Goal: Information Seeking & Learning: Learn about a topic

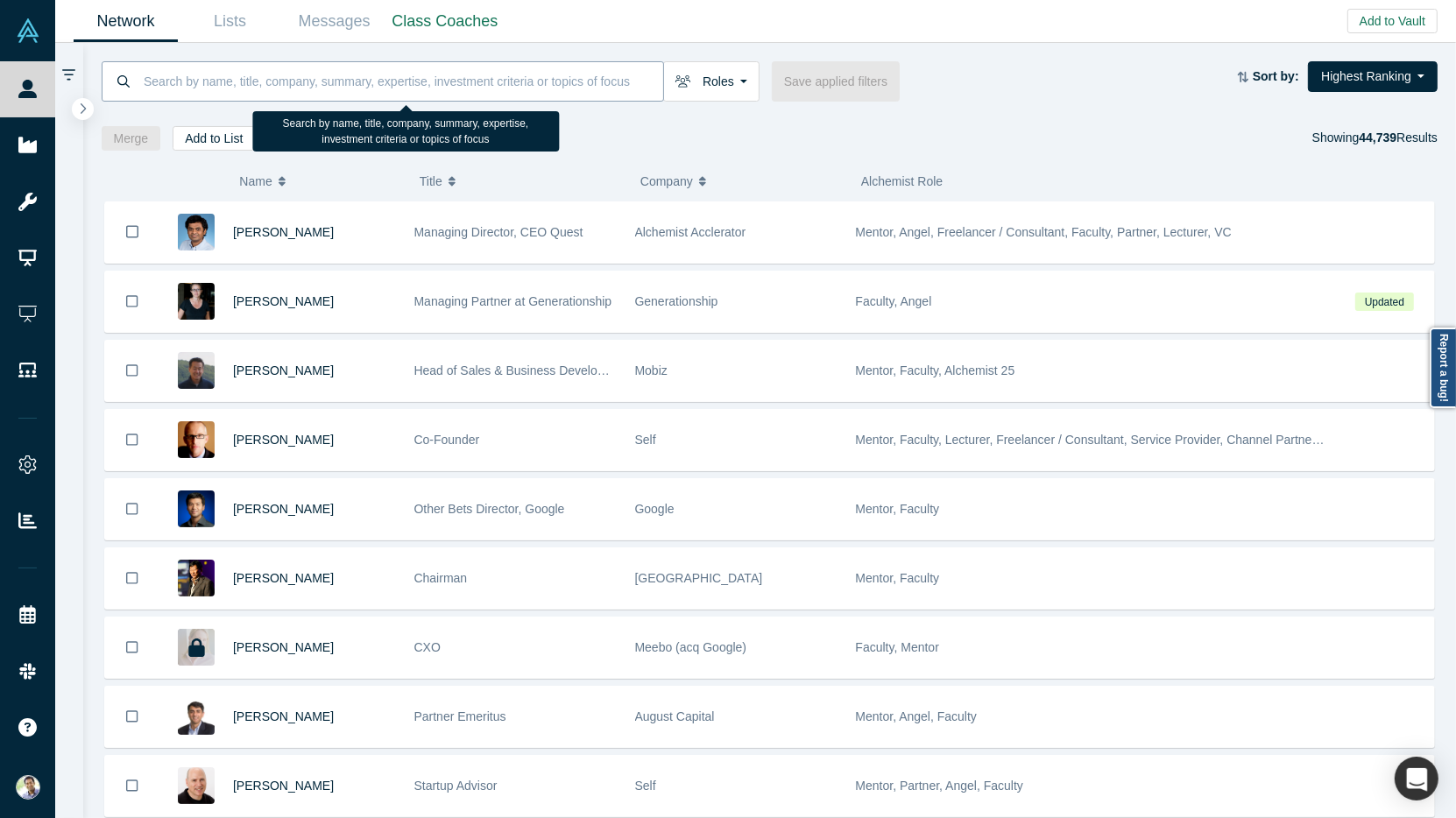
click at [182, 81] on input at bounding box center [402, 80] width 521 height 42
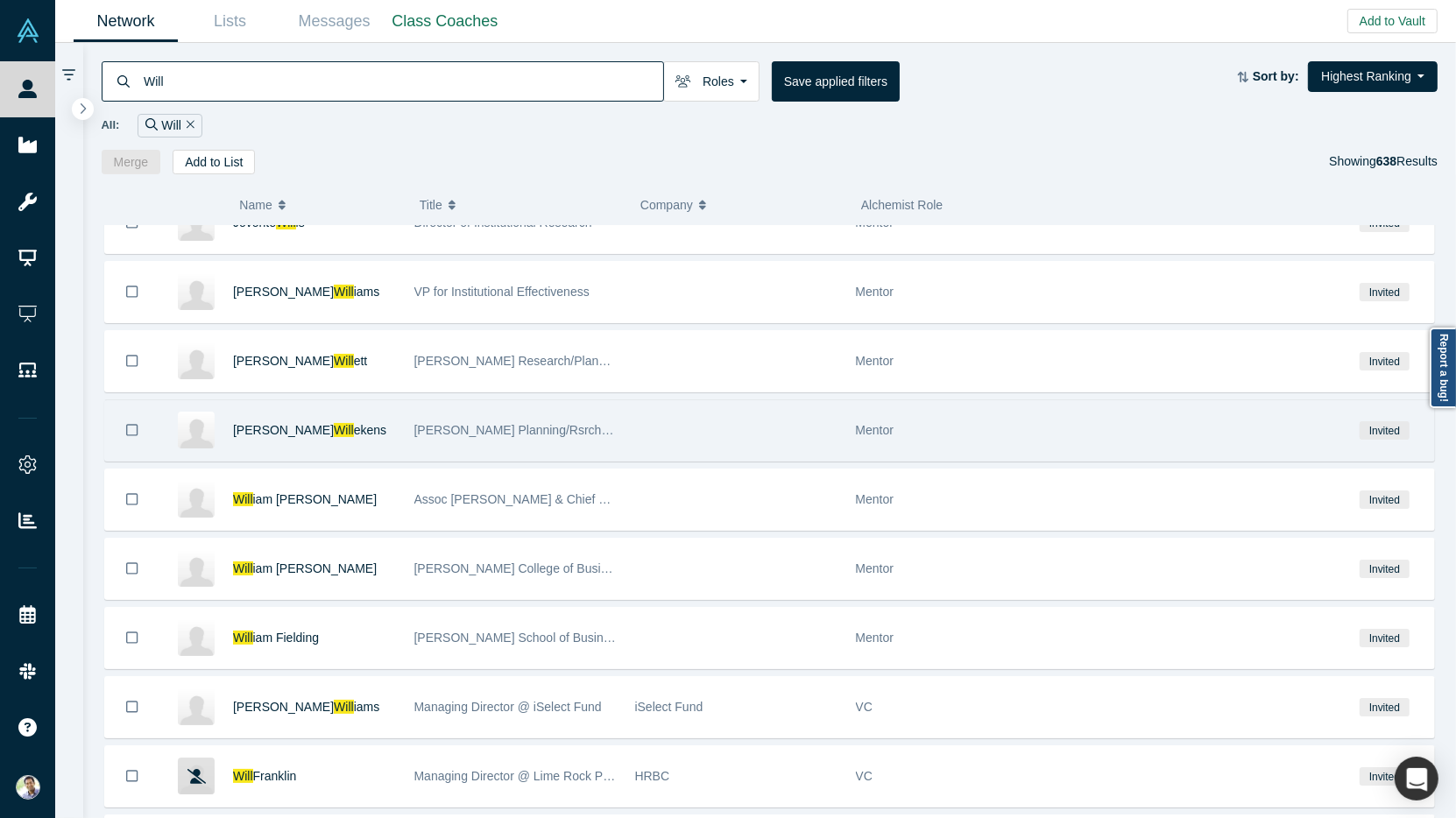
scroll to position [7641, 0]
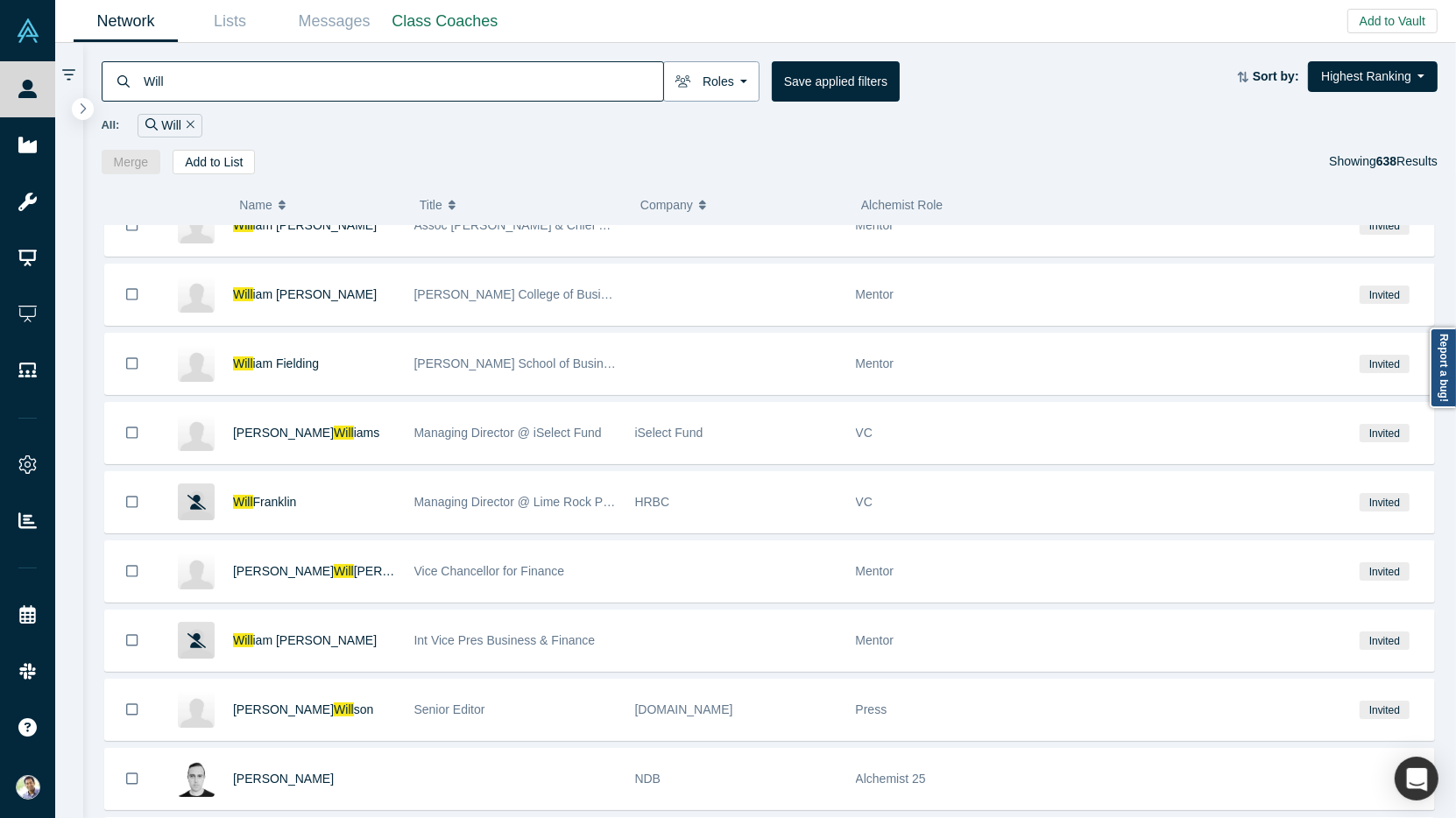
type input "Will"
click at [741, 85] on button "Roles" at bounding box center [711, 81] width 96 height 41
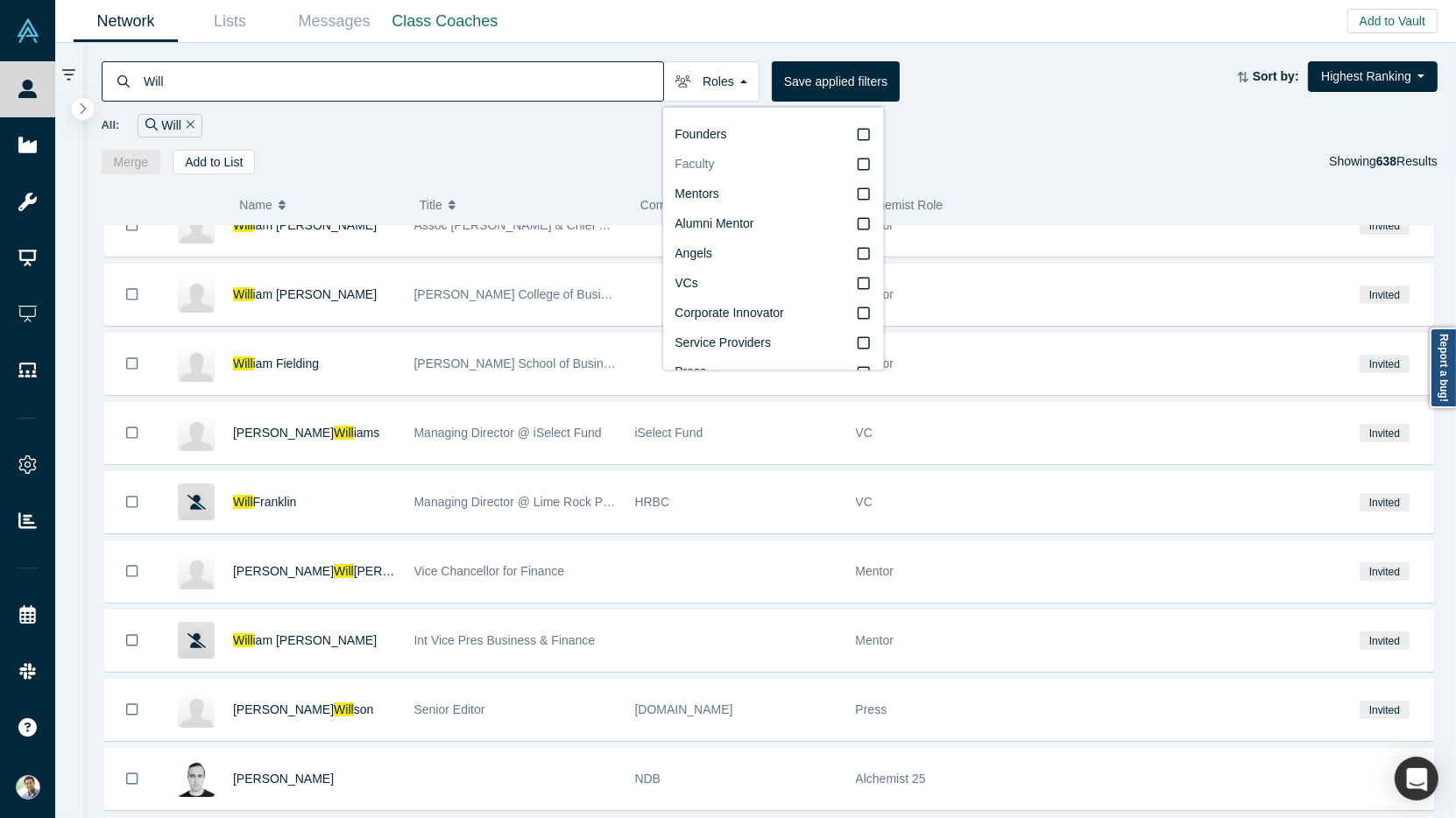
click at [867, 163] on icon at bounding box center [863, 165] width 12 height 14
click at [0, 0] on input "Faculty" at bounding box center [0, 0] width 0 height 0
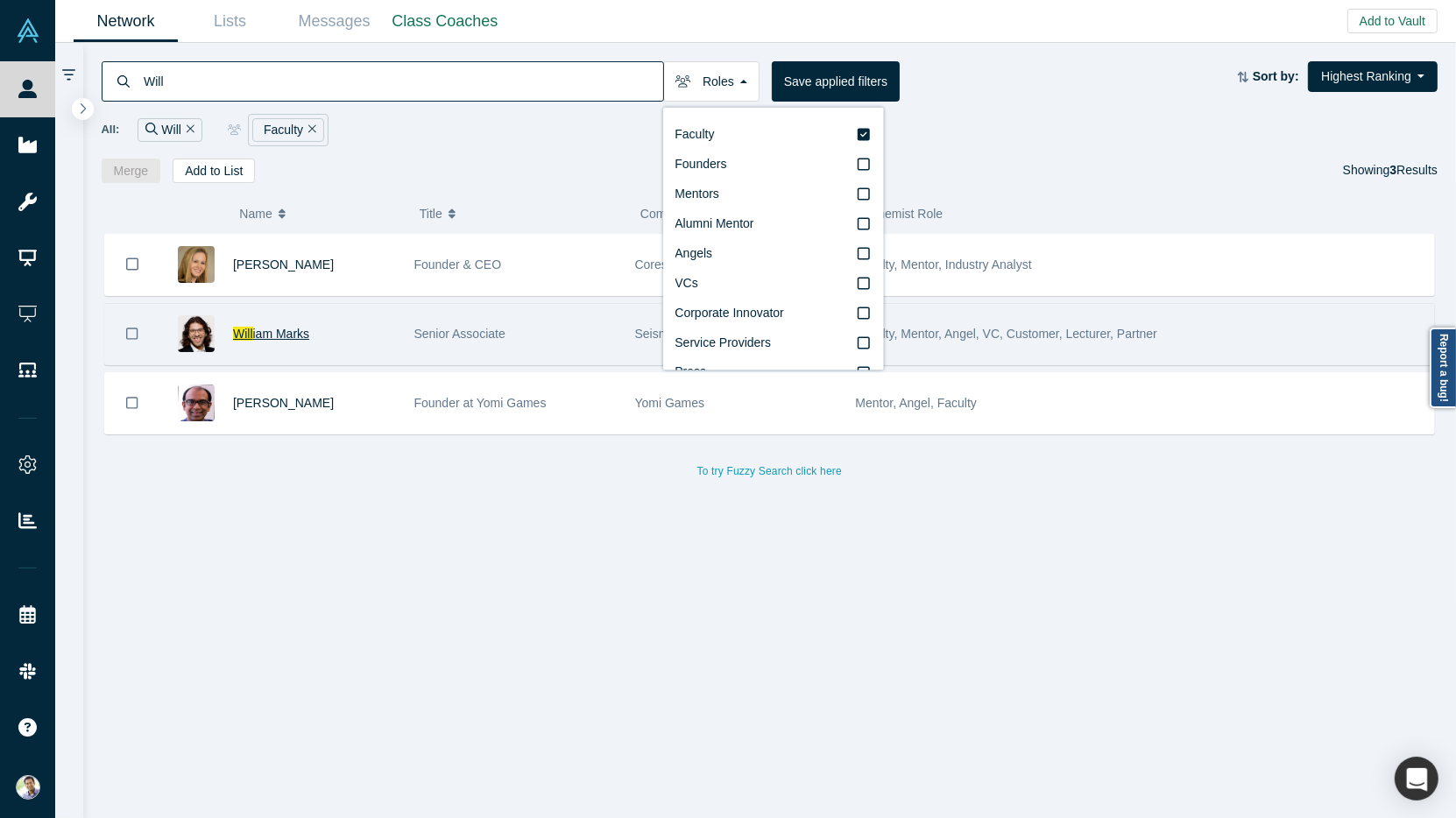
click at [296, 326] on span "iam Marks" at bounding box center [282, 333] width 57 height 14
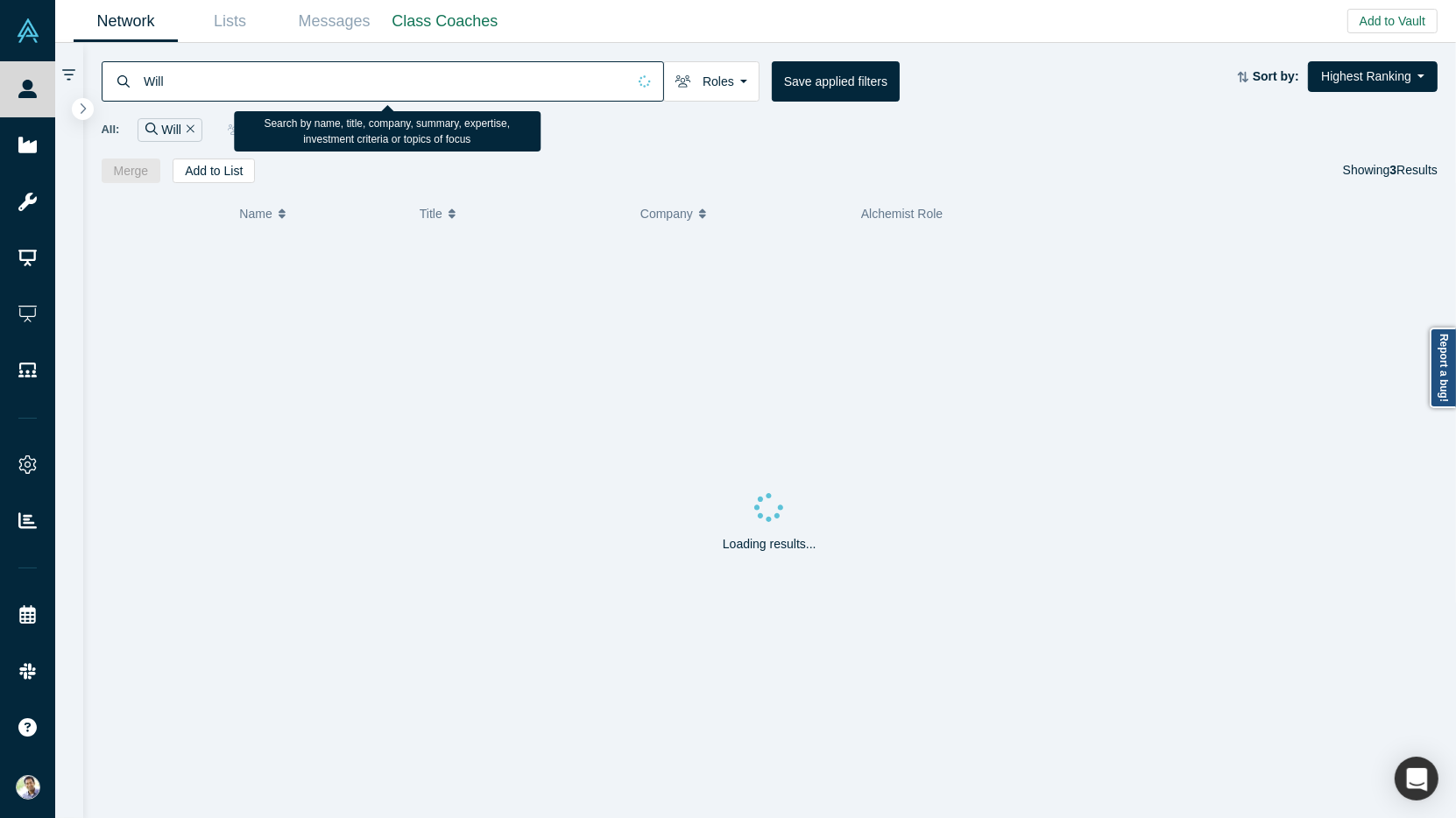
click at [223, 84] on input "Will" at bounding box center [384, 80] width 484 height 42
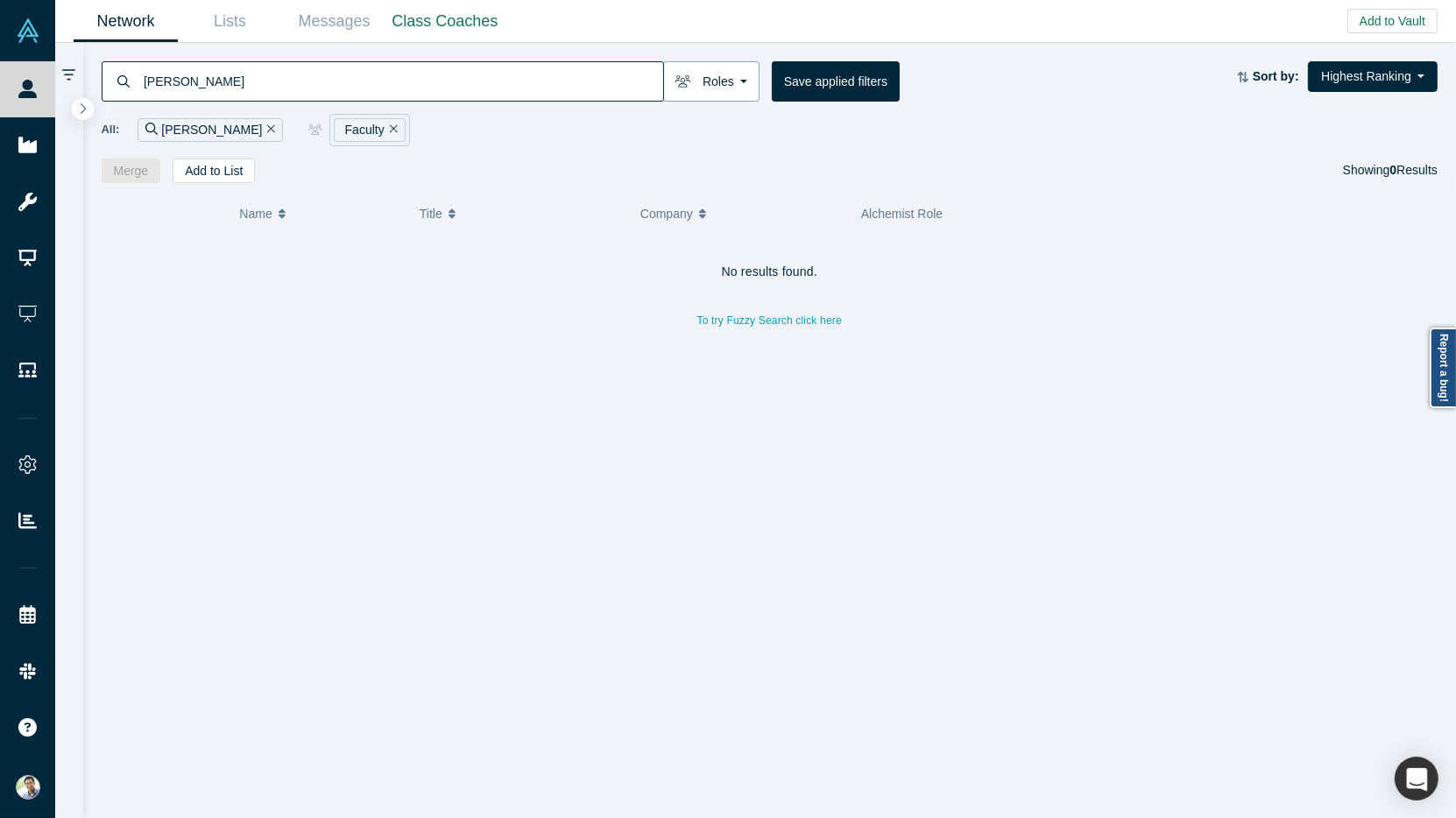
type input "[PERSON_NAME]"
click at [745, 82] on button "Roles" at bounding box center [711, 81] width 96 height 41
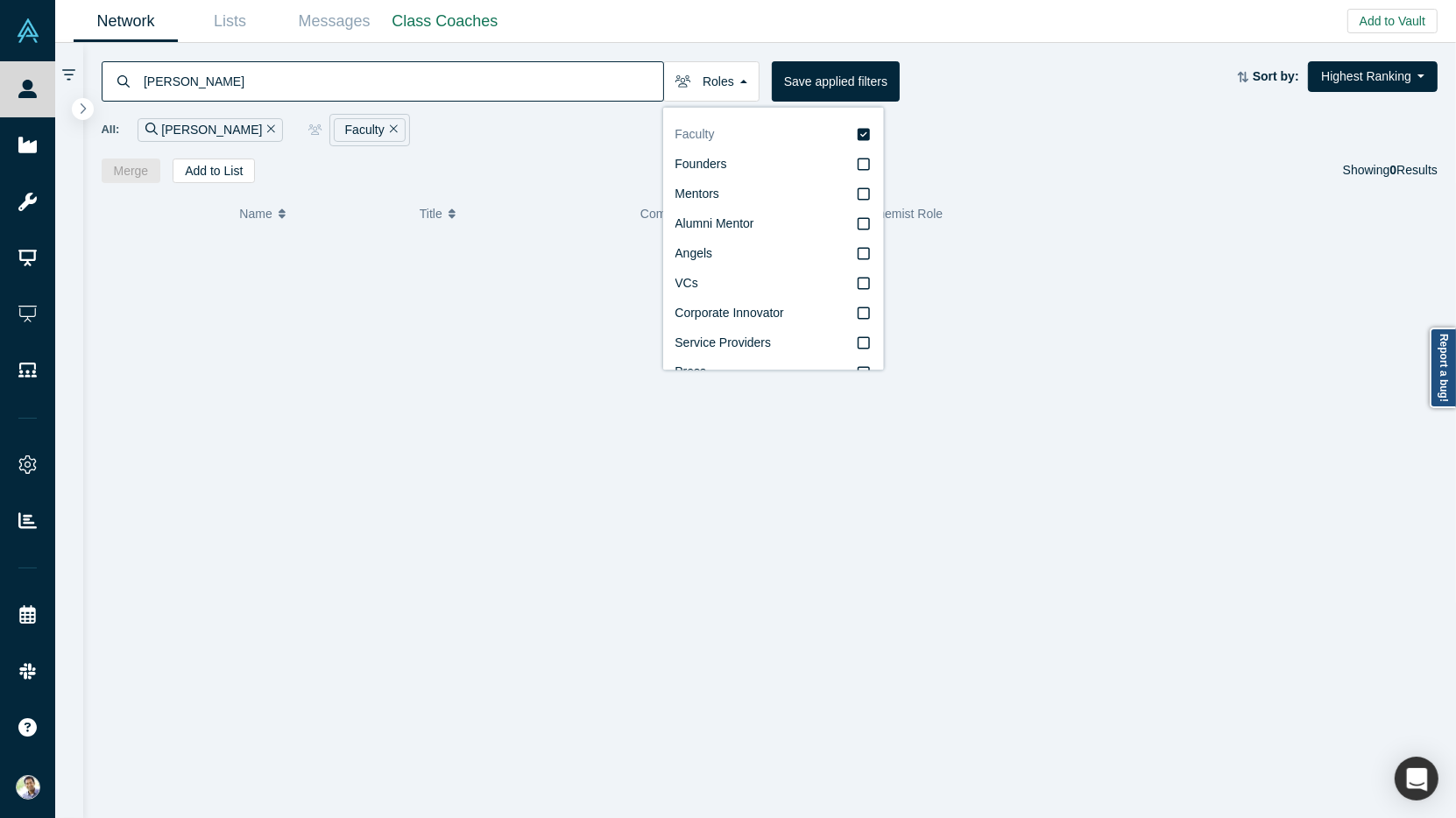
click at [863, 130] on icon at bounding box center [863, 134] width 12 height 12
click at [0, 0] on input "Faculty" at bounding box center [0, 0] width 0 height 0
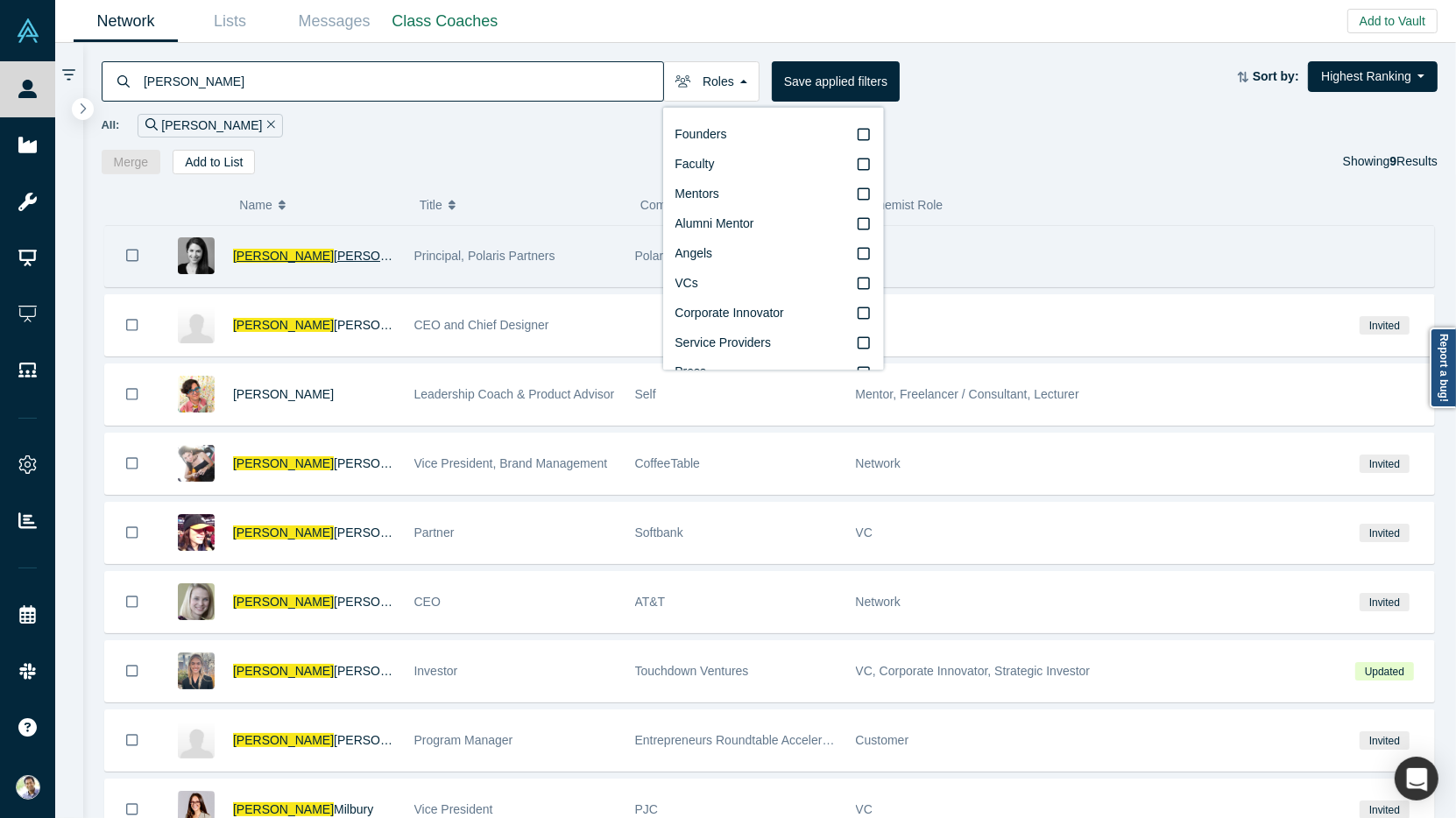
click at [334, 253] on span "[PERSON_NAME]" at bounding box center [384, 255] width 101 height 14
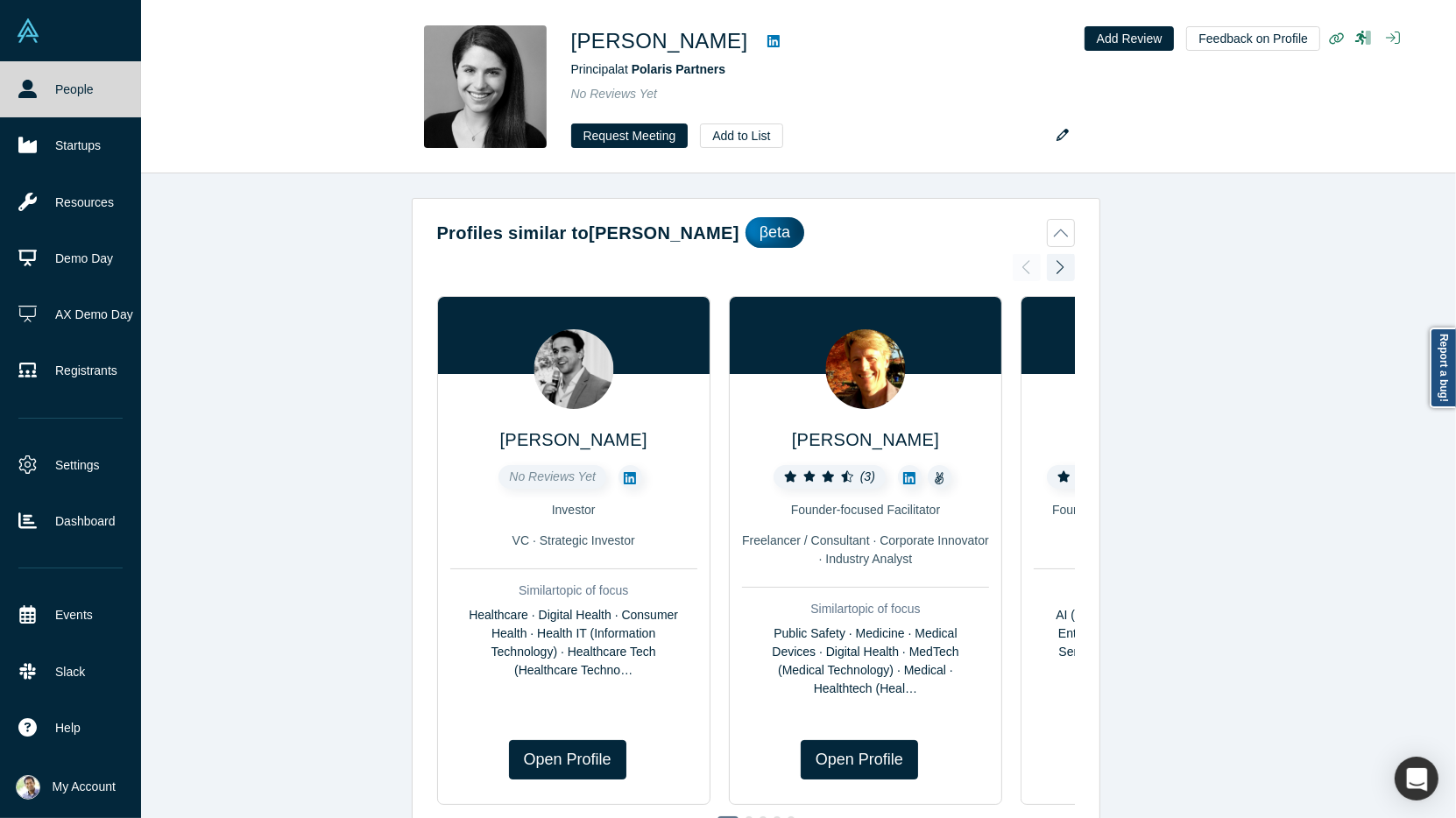
click at [77, 96] on link "People" at bounding box center [70, 89] width 141 height 56
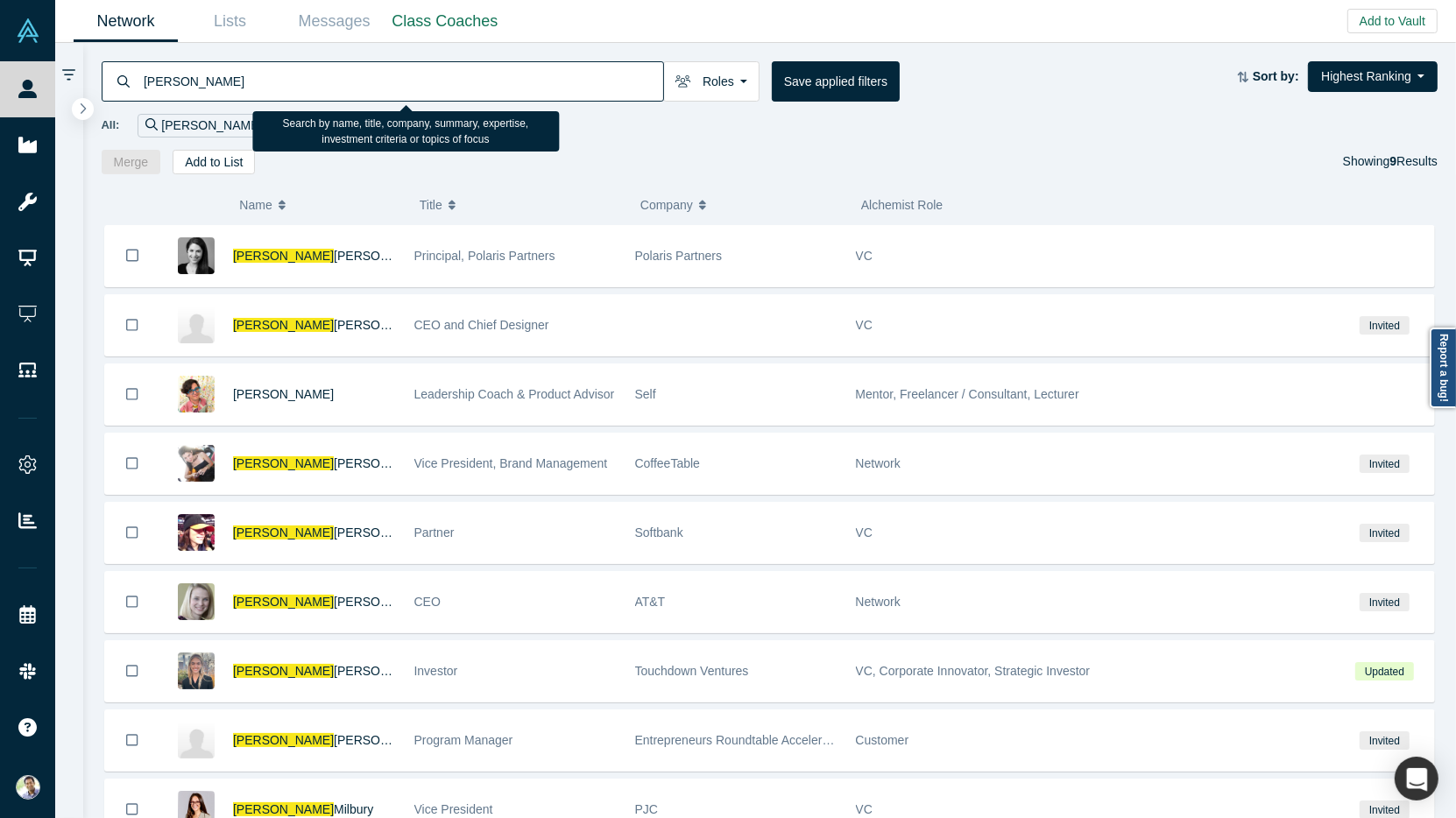
click at [176, 90] on input "[PERSON_NAME]" at bounding box center [402, 80] width 521 height 42
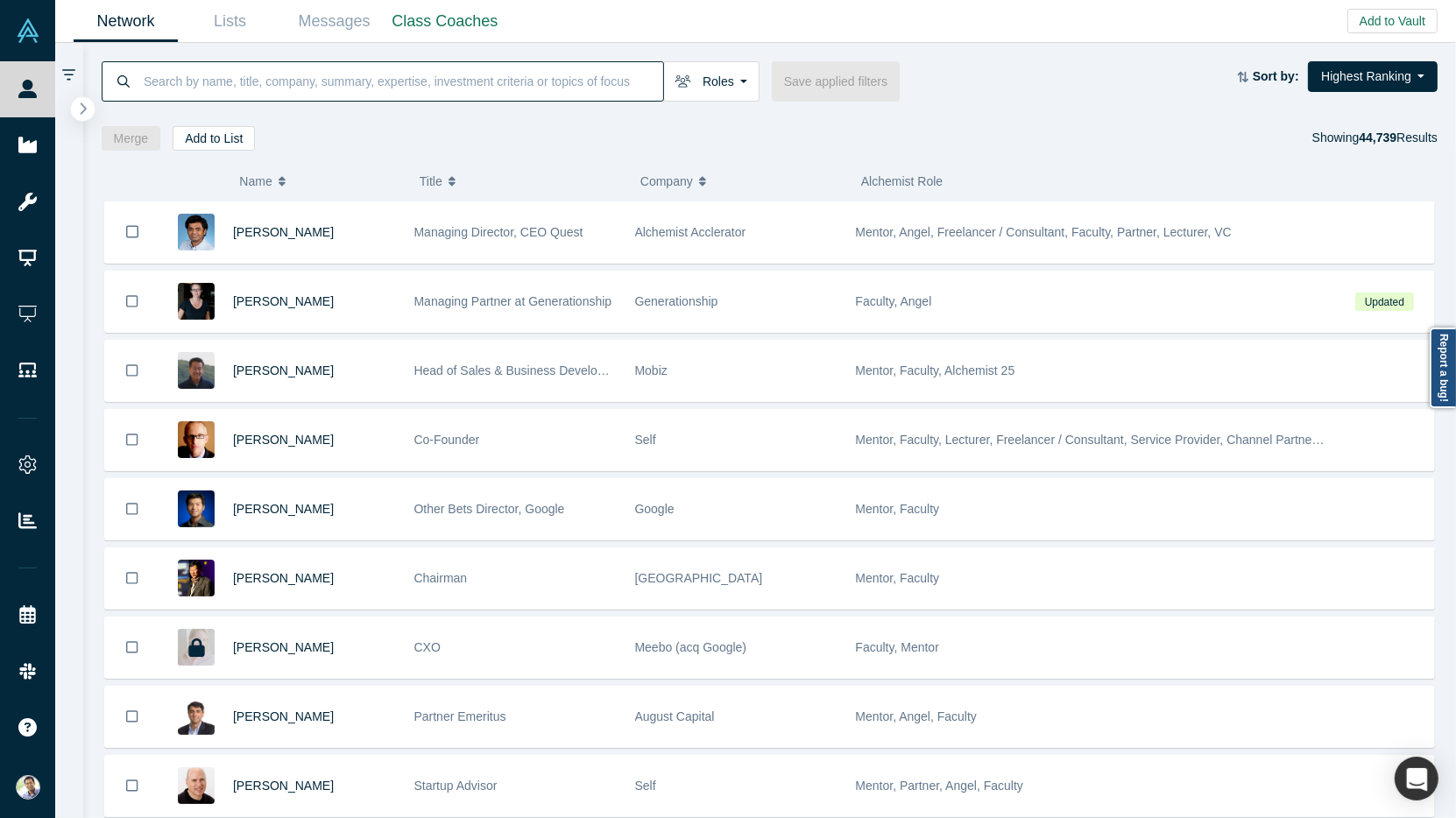
click at [87, 109] on icon "button" at bounding box center [82, 108] width 8 height 13
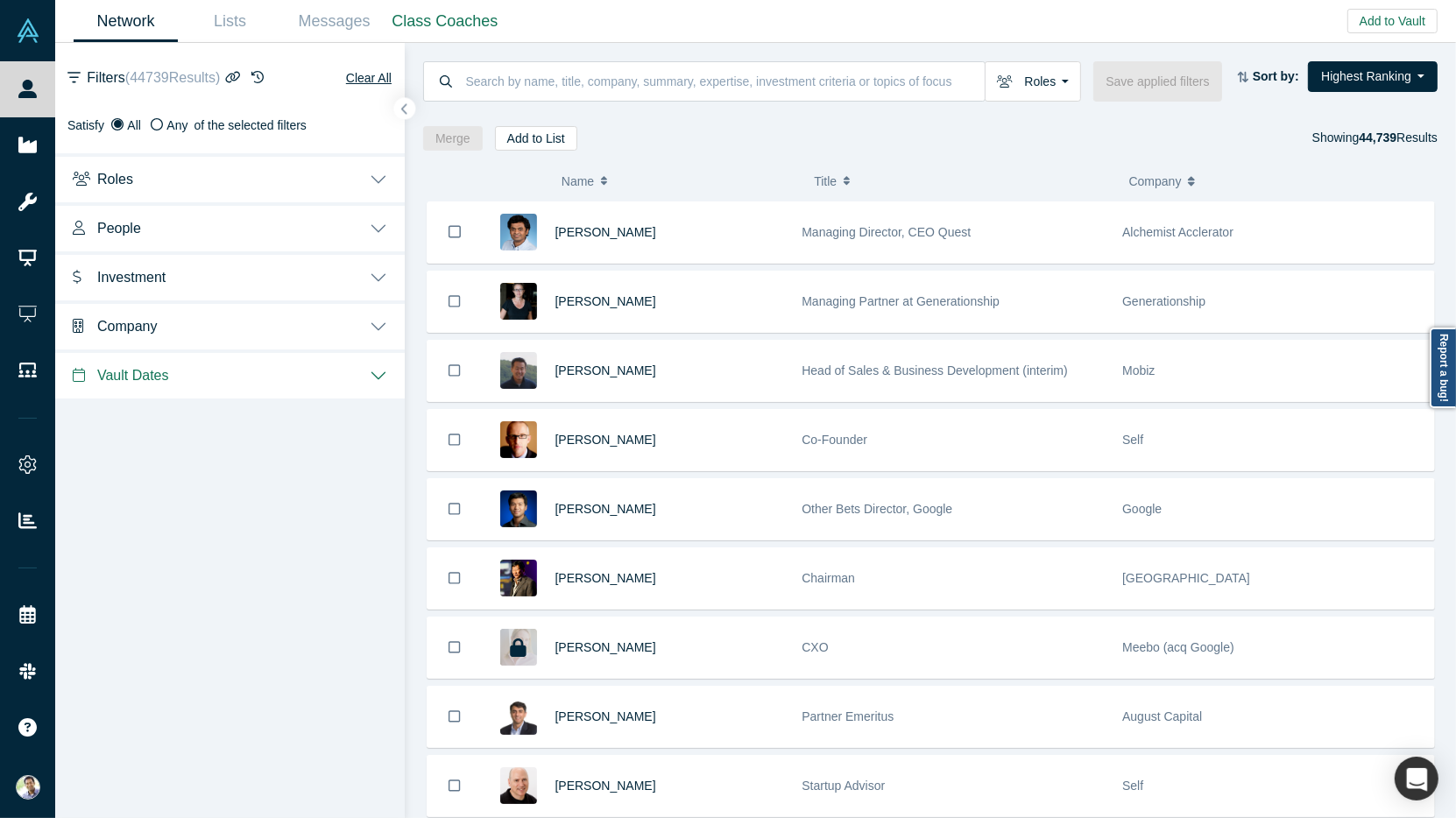
click at [385, 225] on button "People" at bounding box center [230, 226] width 349 height 49
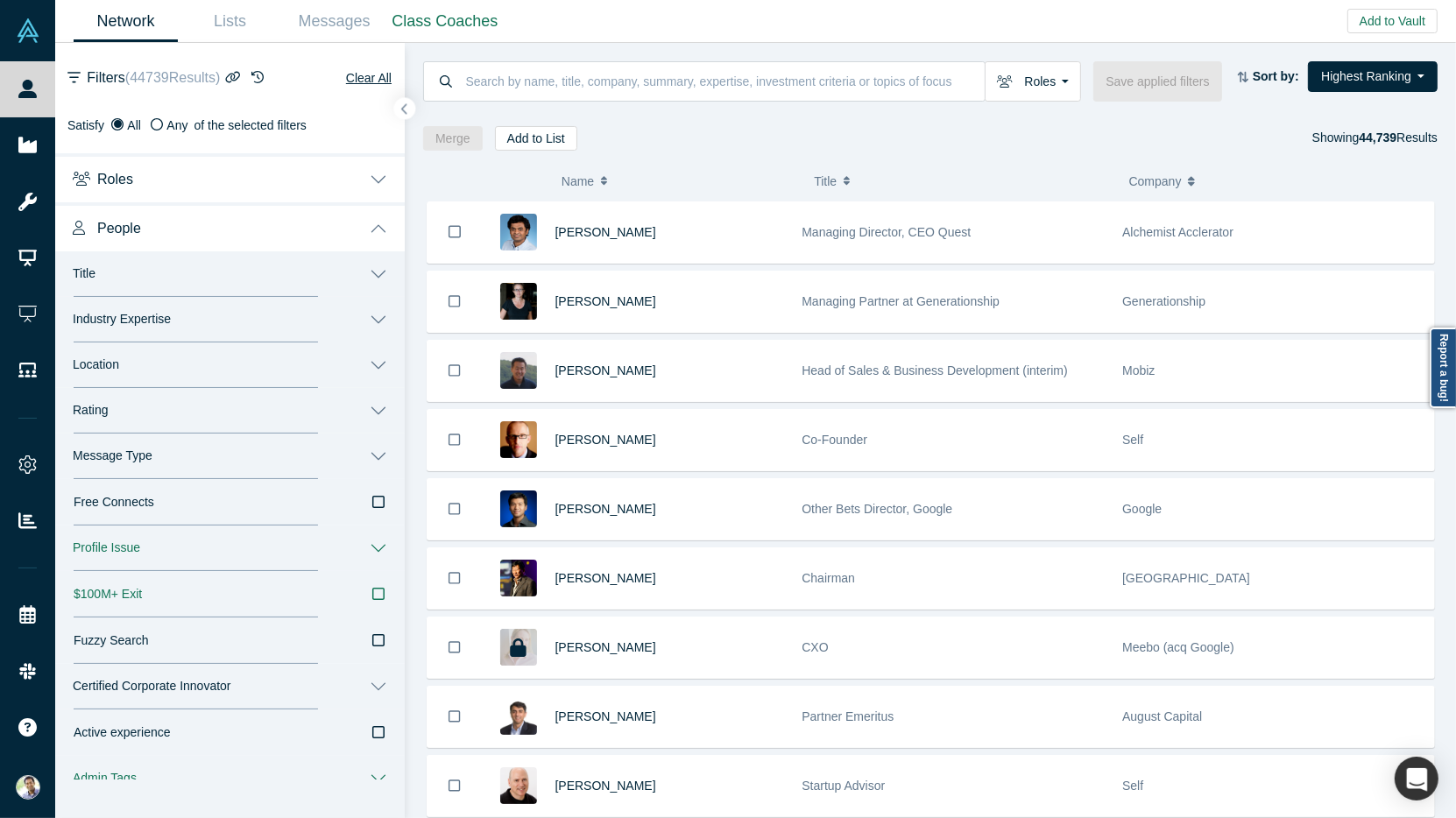
click at [383, 316] on button "Industry Expertise" at bounding box center [230, 319] width 349 height 45
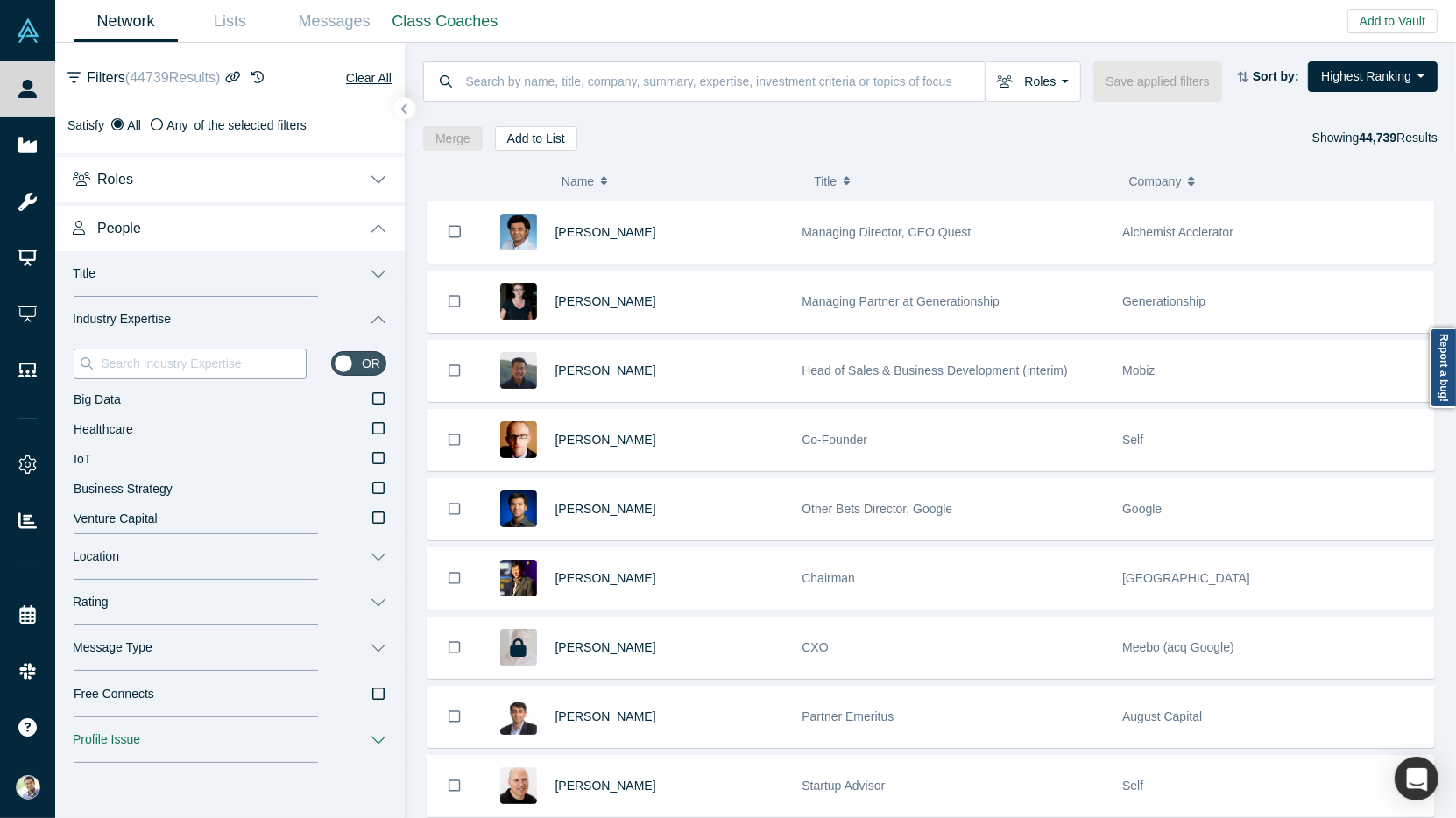
click at [156, 355] on input at bounding box center [202, 363] width 207 height 23
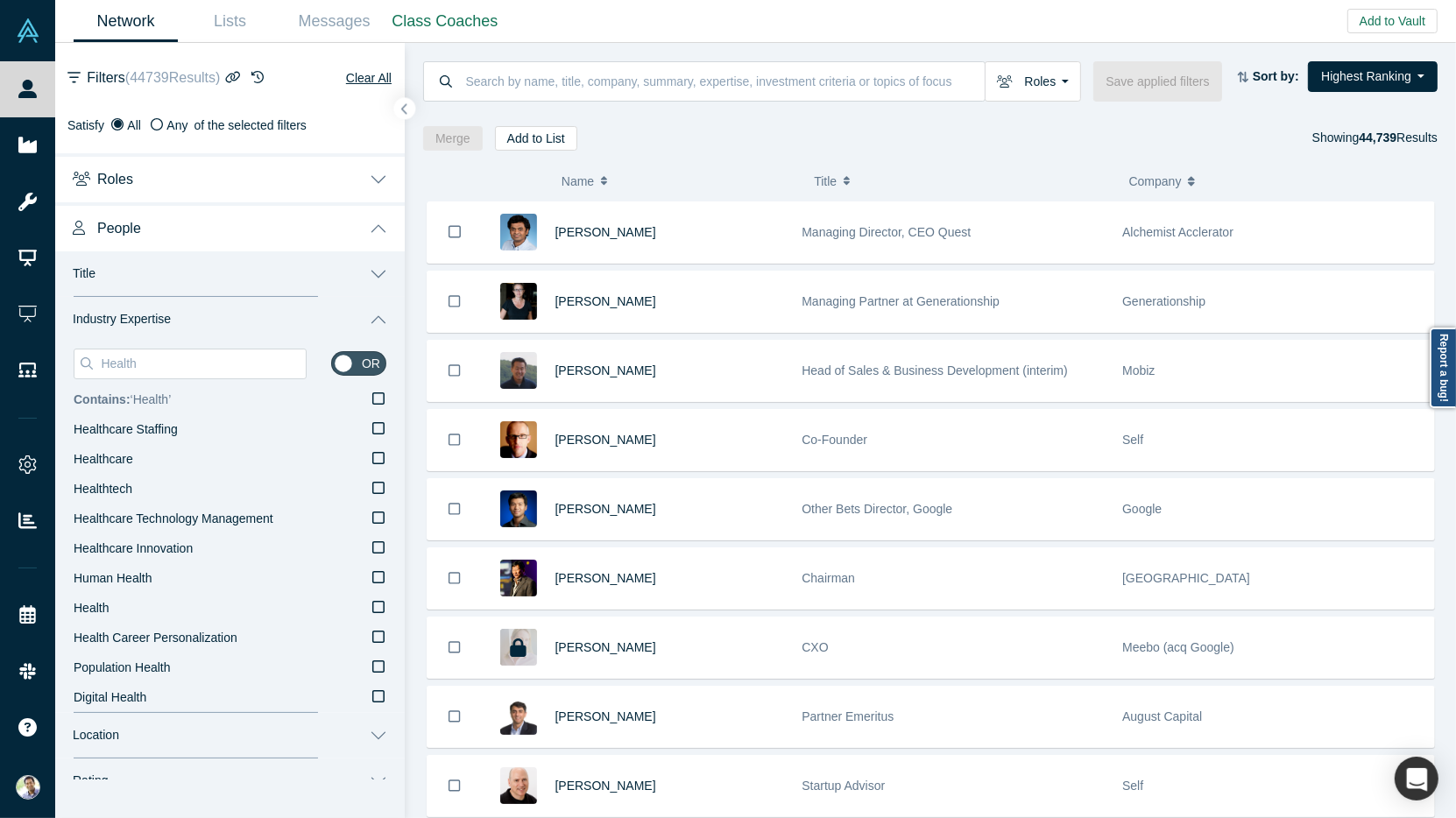
type input "Health"
click at [381, 396] on icon at bounding box center [378, 398] width 12 height 14
click at [0, 0] on input "Contains: ‘ Health ’" at bounding box center [0, 0] width 0 height 0
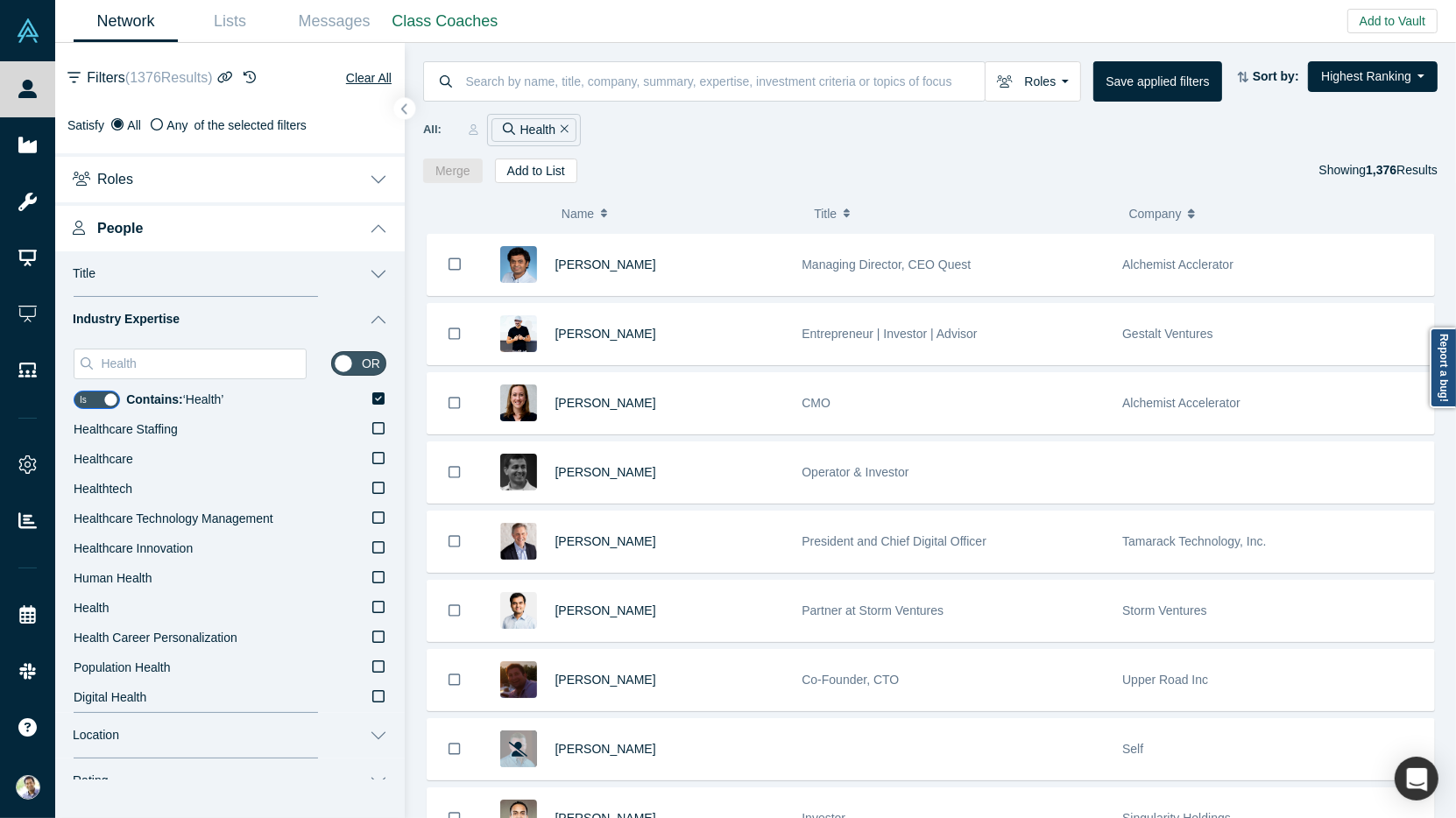
click at [377, 275] on button "Title" at bounding box center [230, 274] width 349 height 45
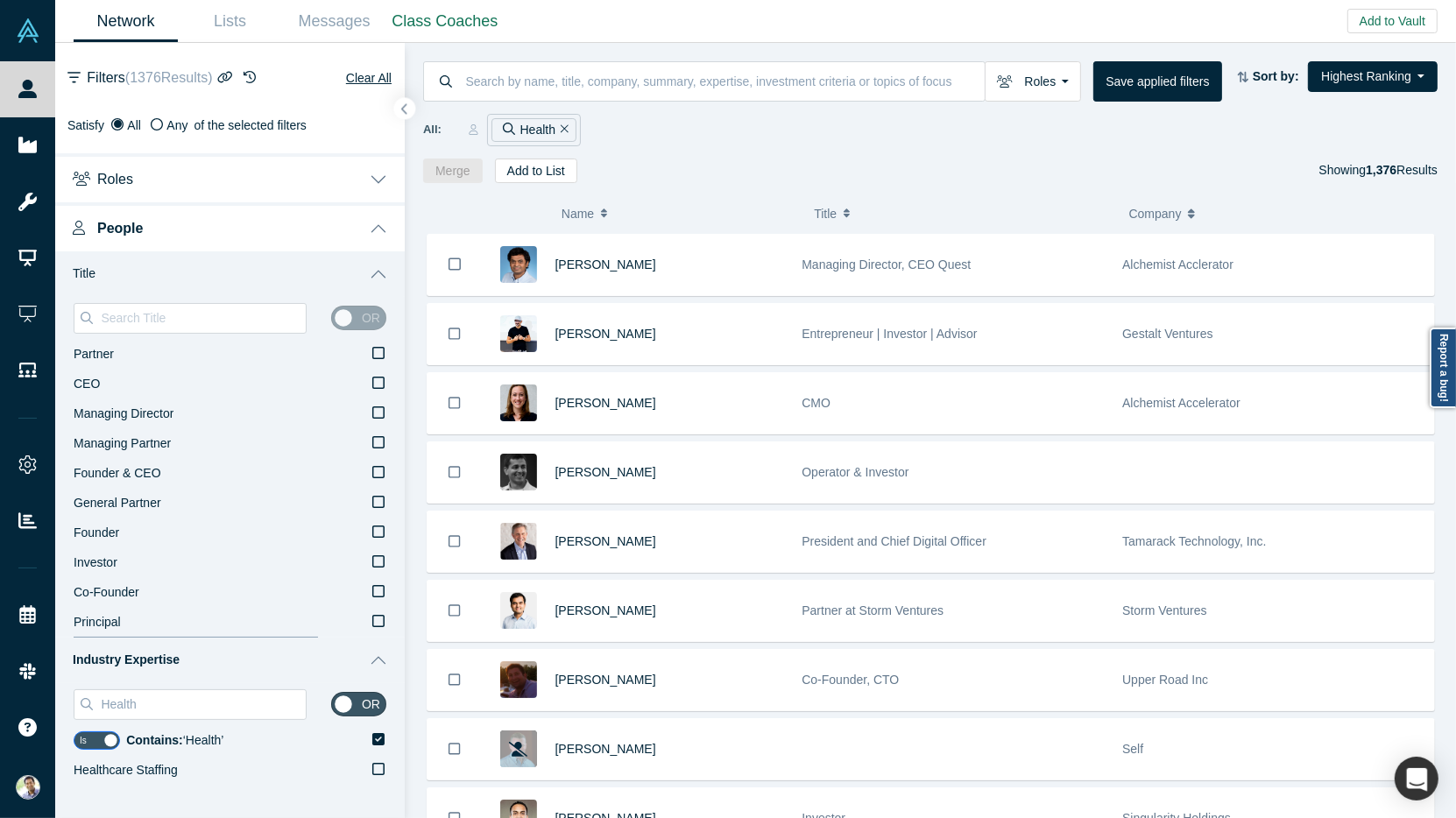
click at [377, 275] on button "Title" at bounding box center [230, 274] width 349 height 45
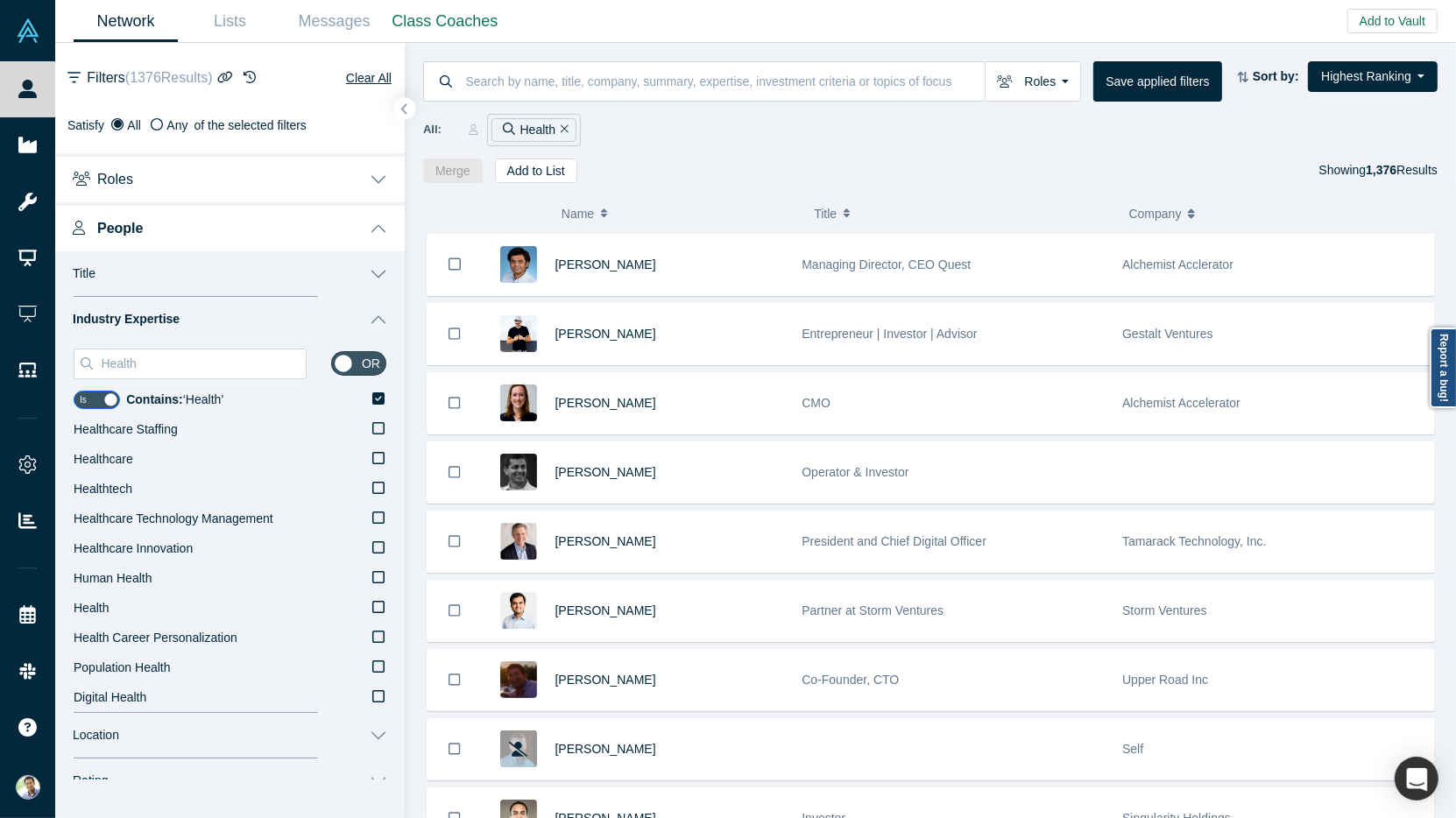
click at [380, 316] on button "Industry Expertise" at bounding box center [230, 319] width 349 height 45
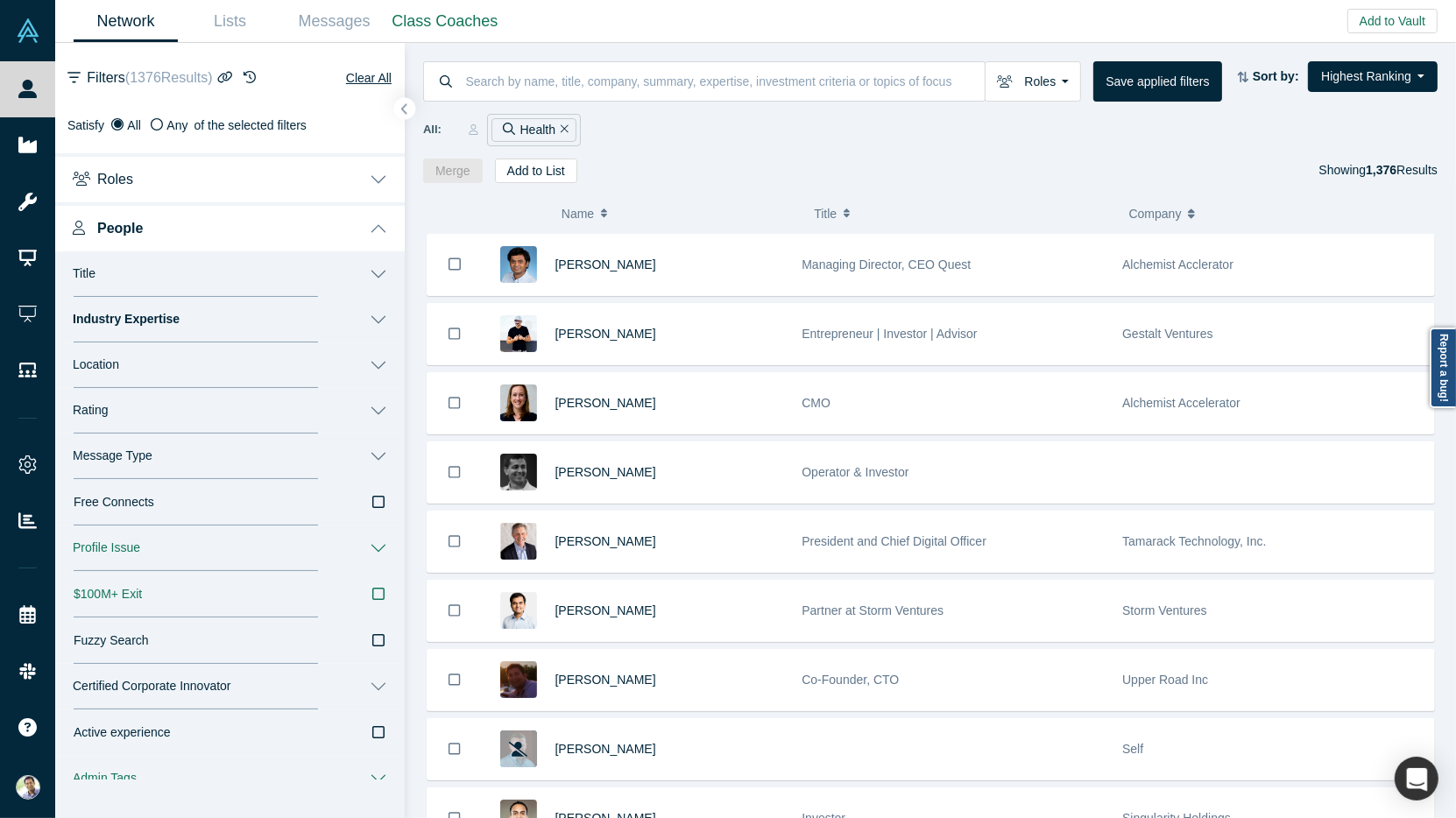
click at [385, 234] on button "People" at bounding box center [230, 226] width 349 height 49
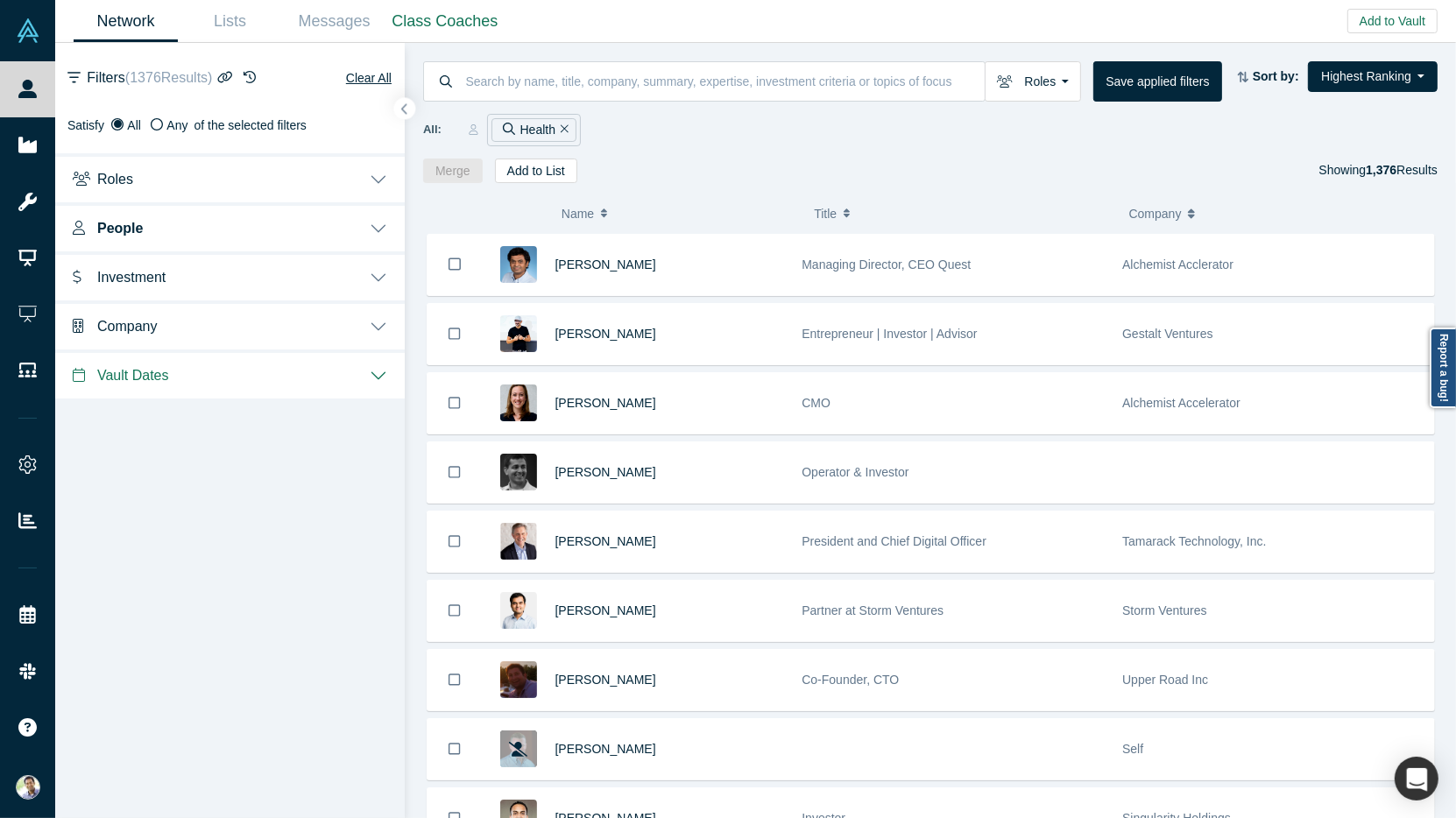
click at [384, 277] on button "Investment" at bounding box center [230, 275] width 349 height 49
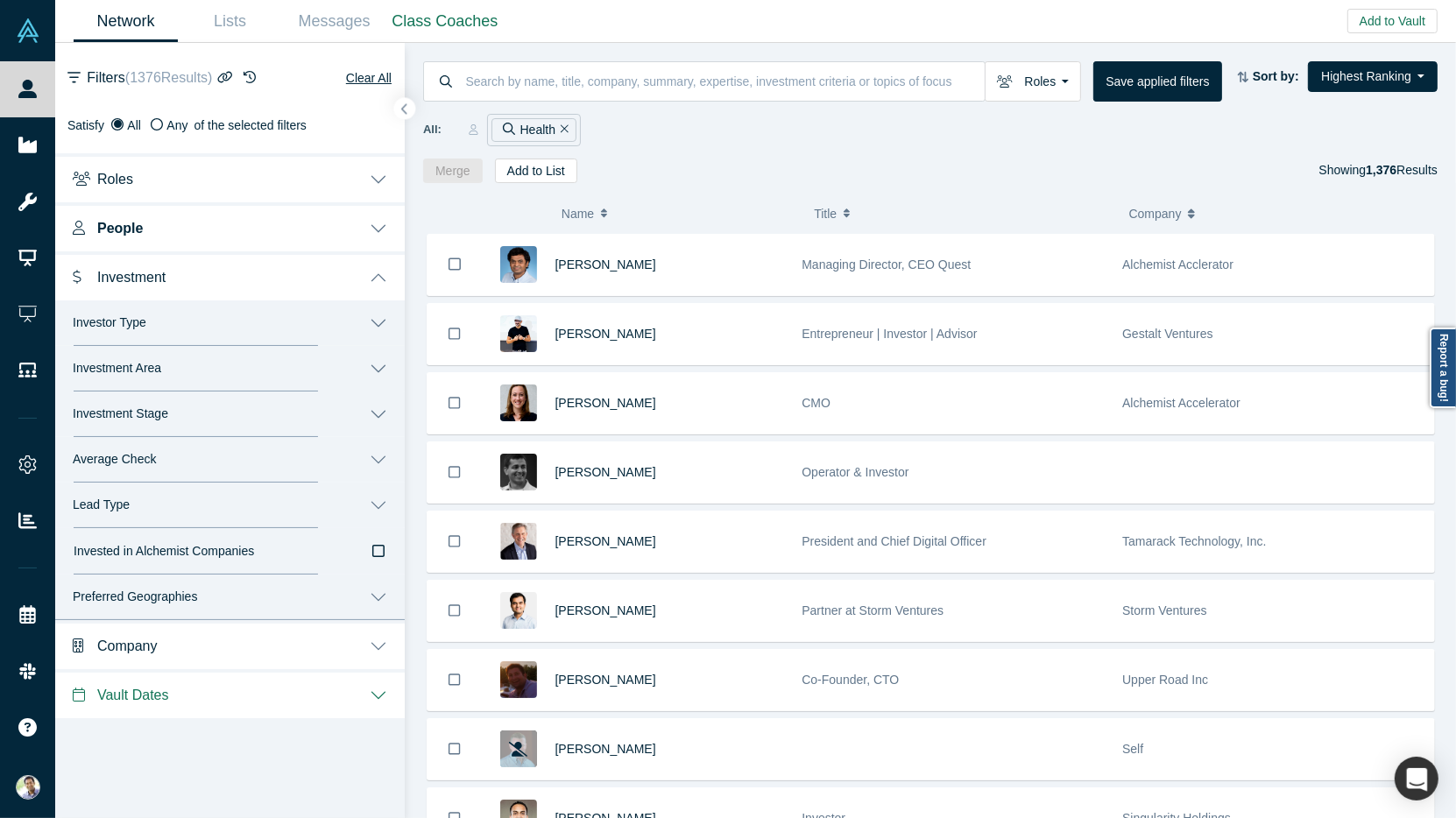
click at [377, 362] on button "Investment Area" at bounding box center [230, 368] width 349 height 45
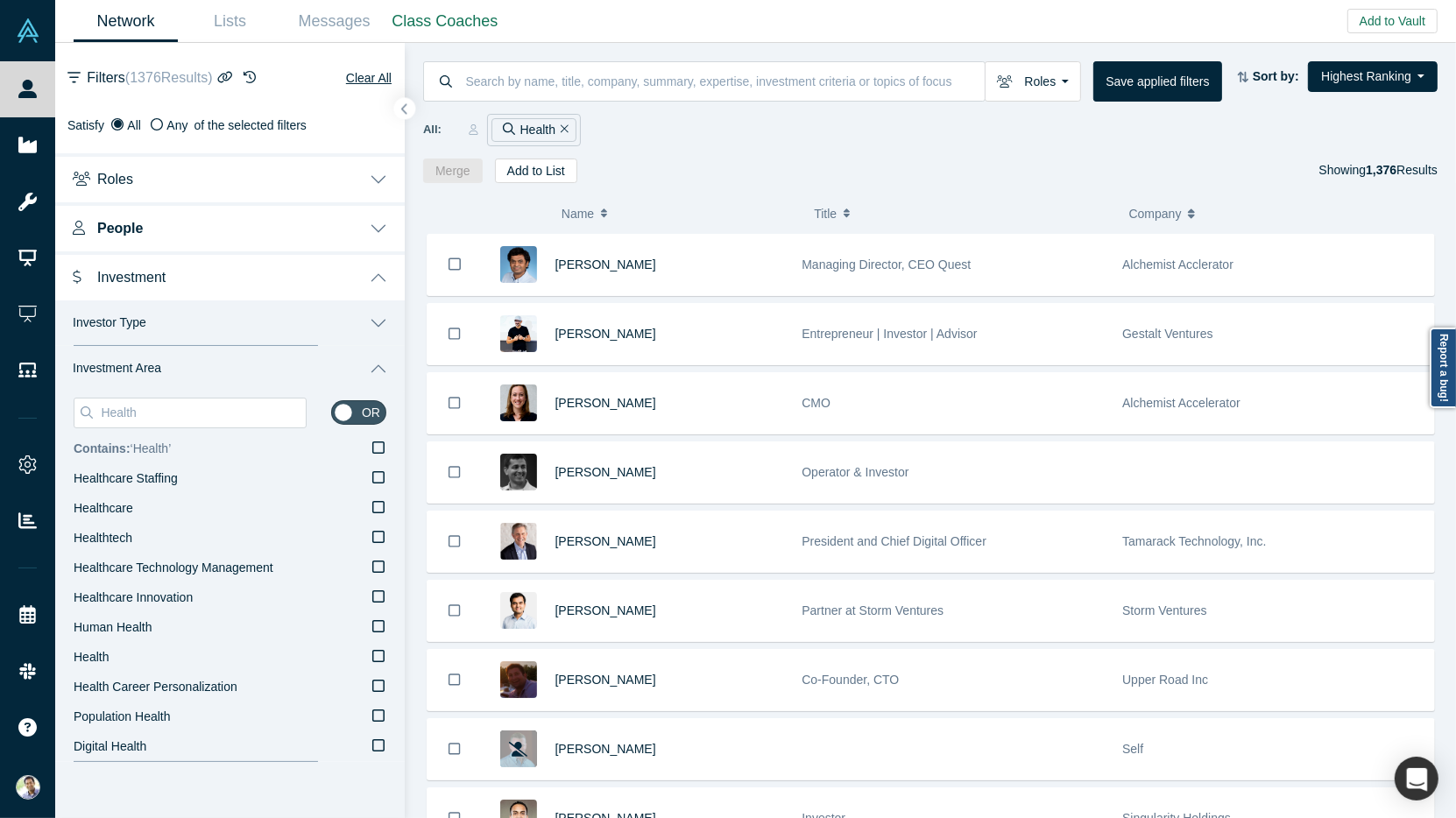
click at [378, 448] on icon at bounding box center [378, 447] width 12 height 14
click at [0, 0] on input "Contains: ‘ Health ’" at bounding box center [0, 0] width 0 height 0
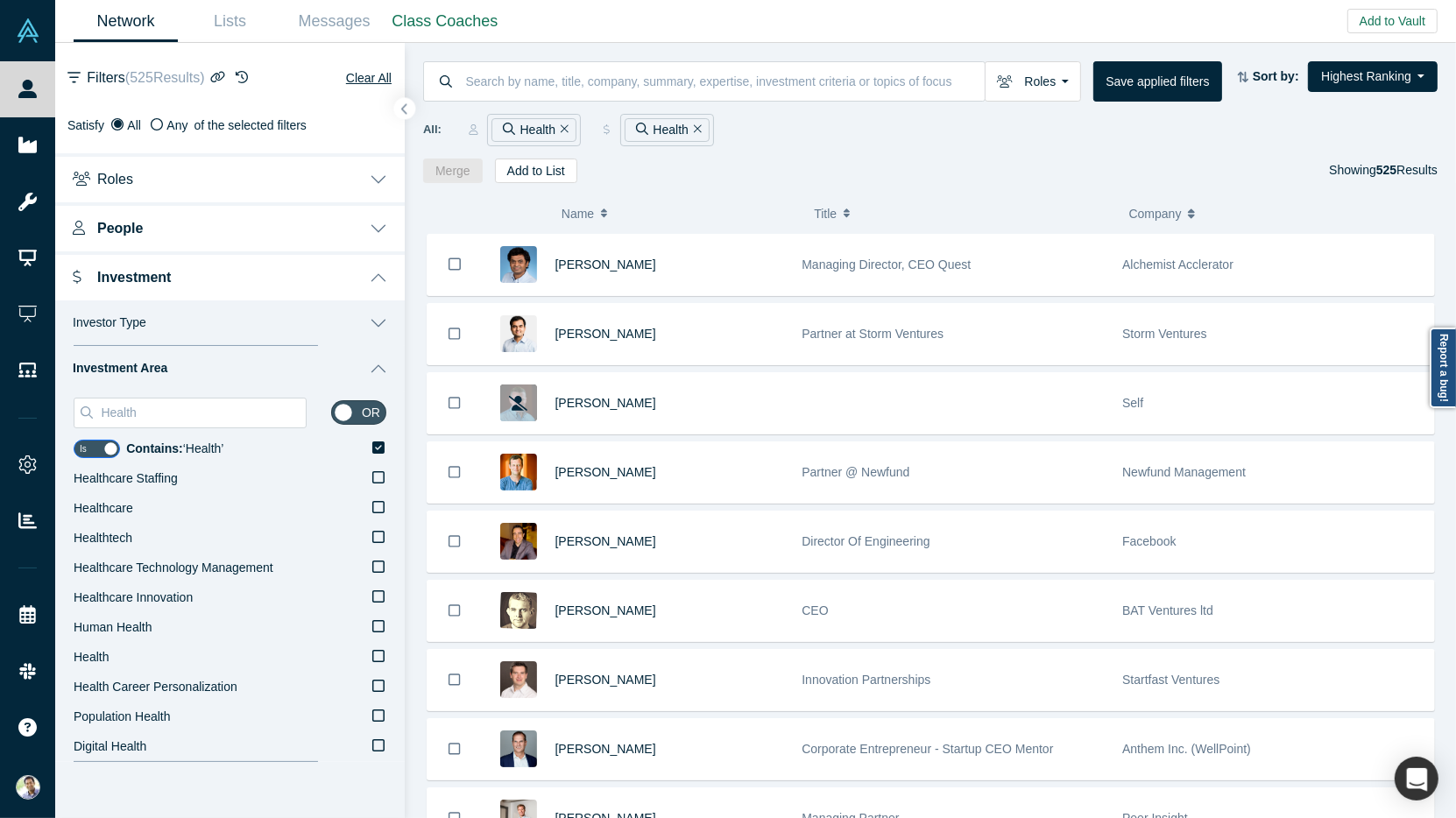
click at [378, 324] on button "Investor Type" at bounding box center [230, 323] width 349 height 45
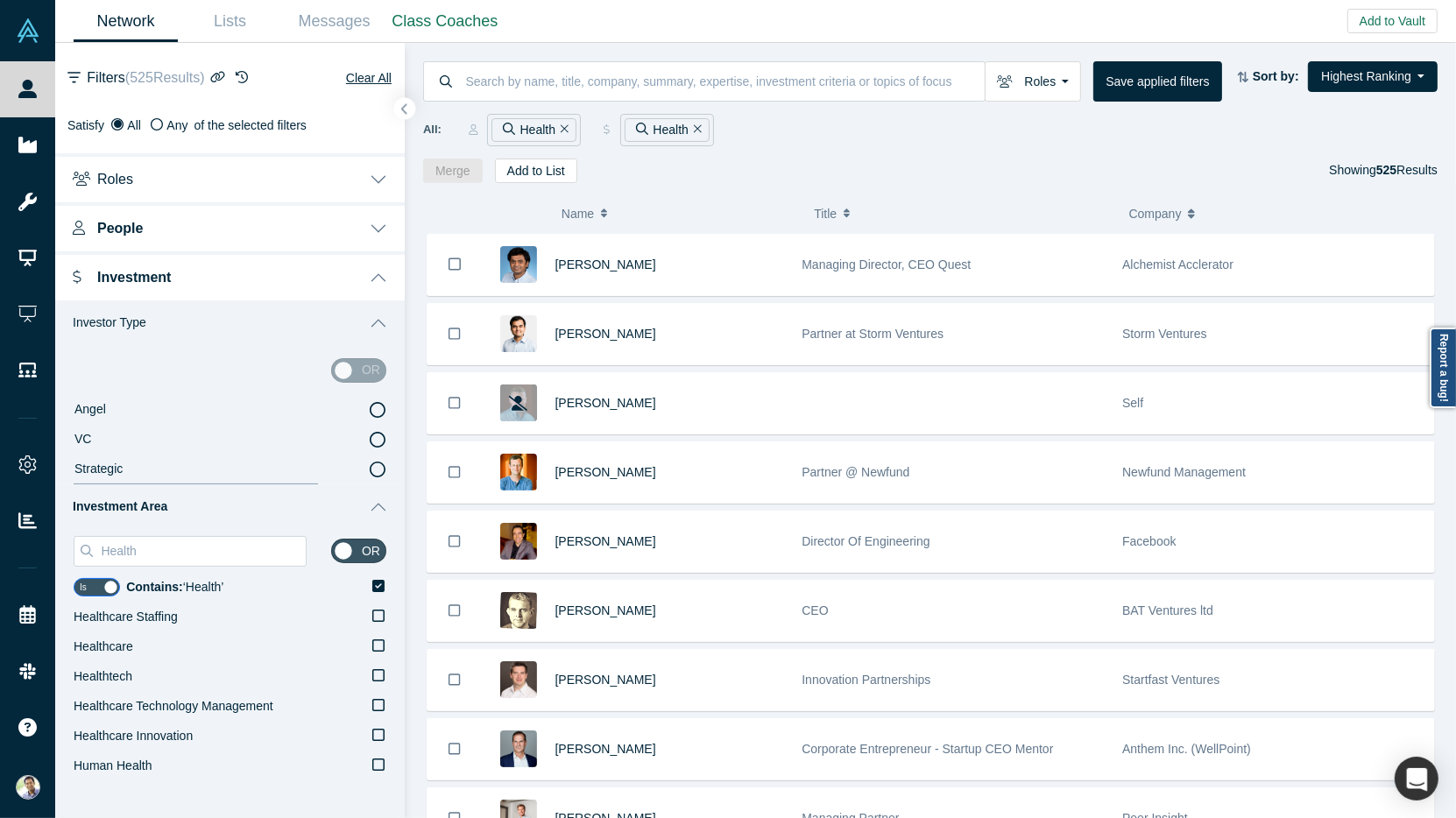
click at [375, 441] on icon at bounding box center [377, 439] width 16 height 16
click at [0, 0] on input "VC" at bounding box center [0, 0] width 0 height 0
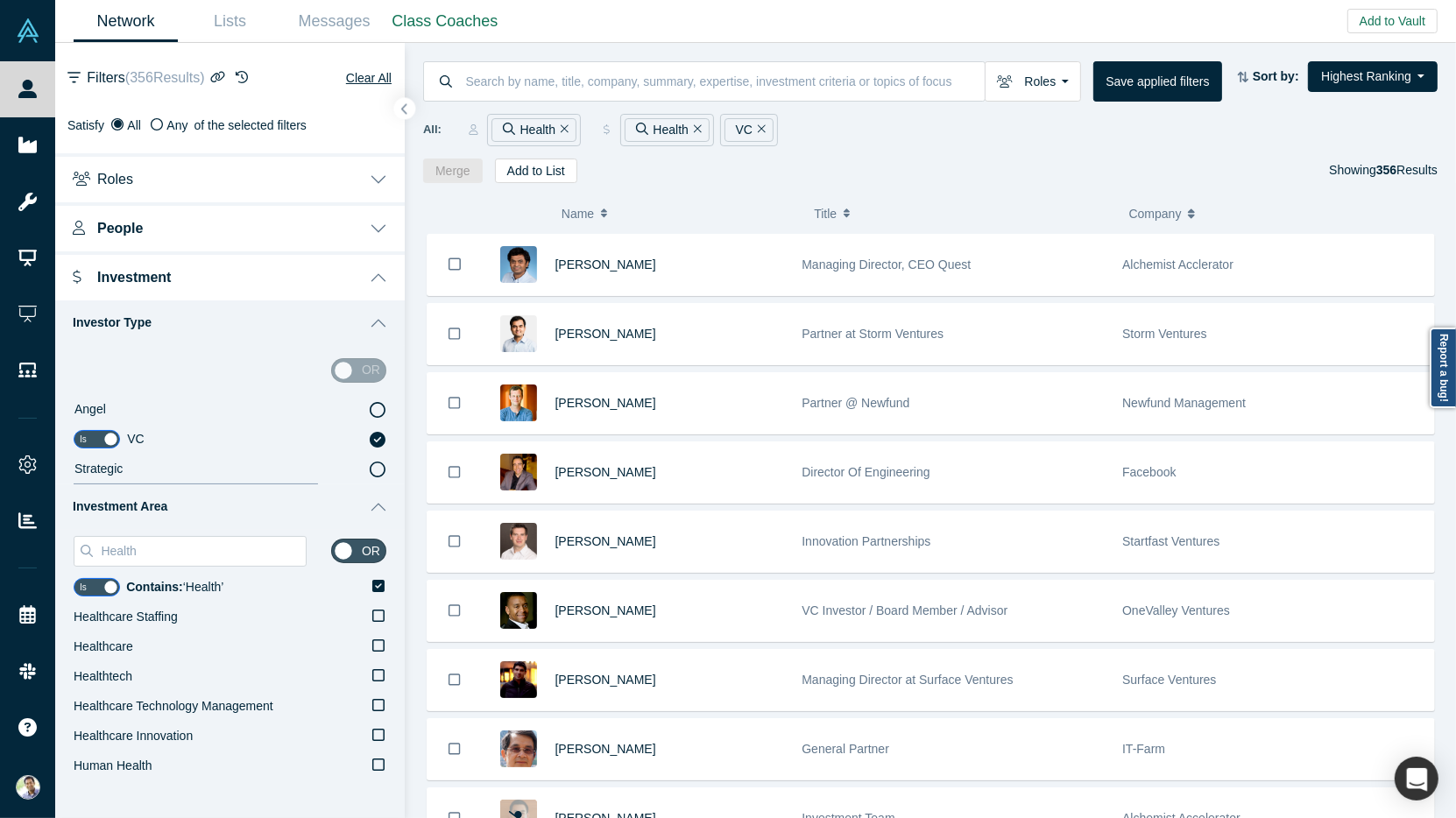
click at [375, 323] on button "Investor Type" at bounding box center [230, 323] width 349 height 45
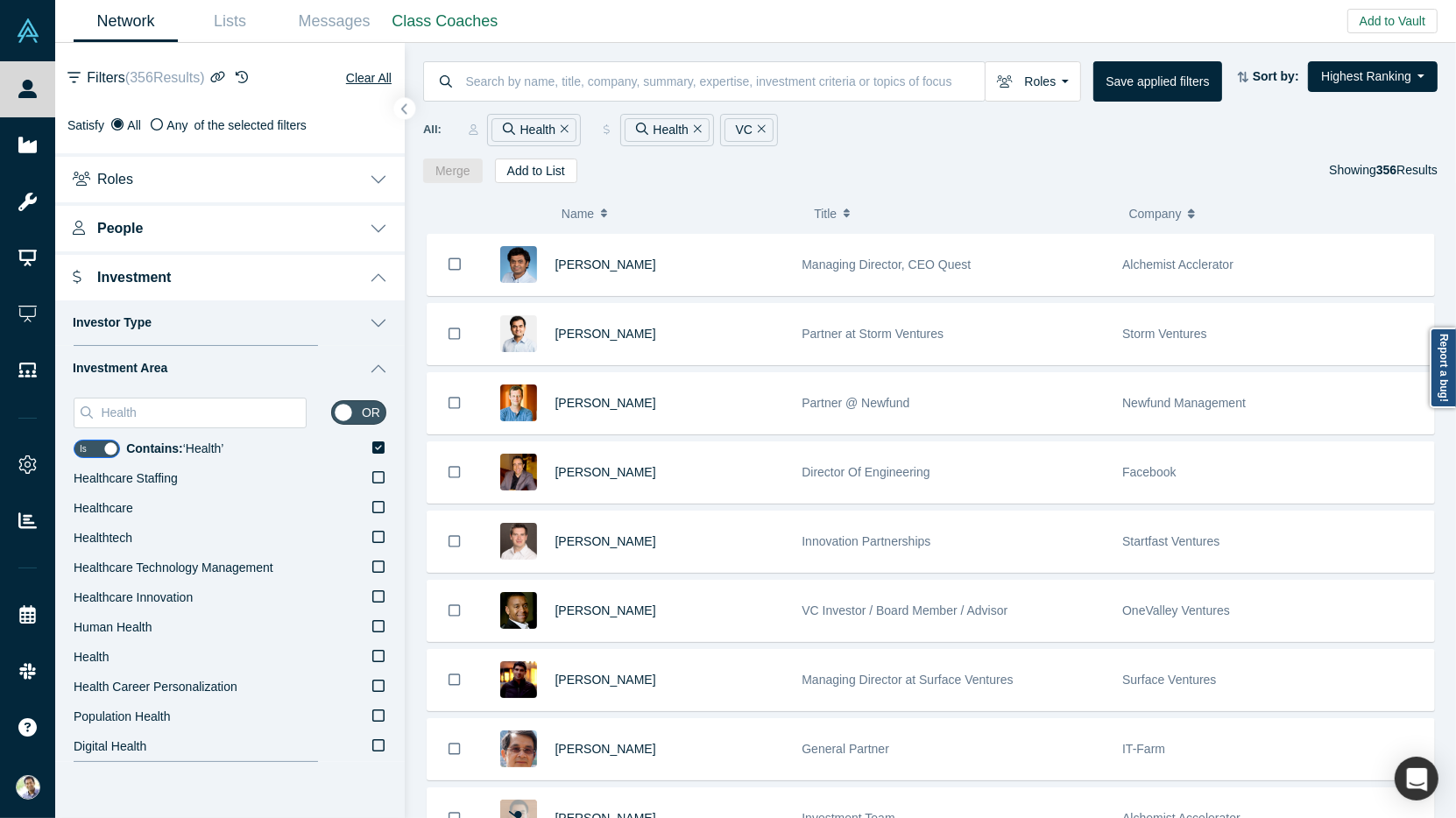
click at [382, 178] on button "Roles" at bounding box center [230, 177] width 349 height 49
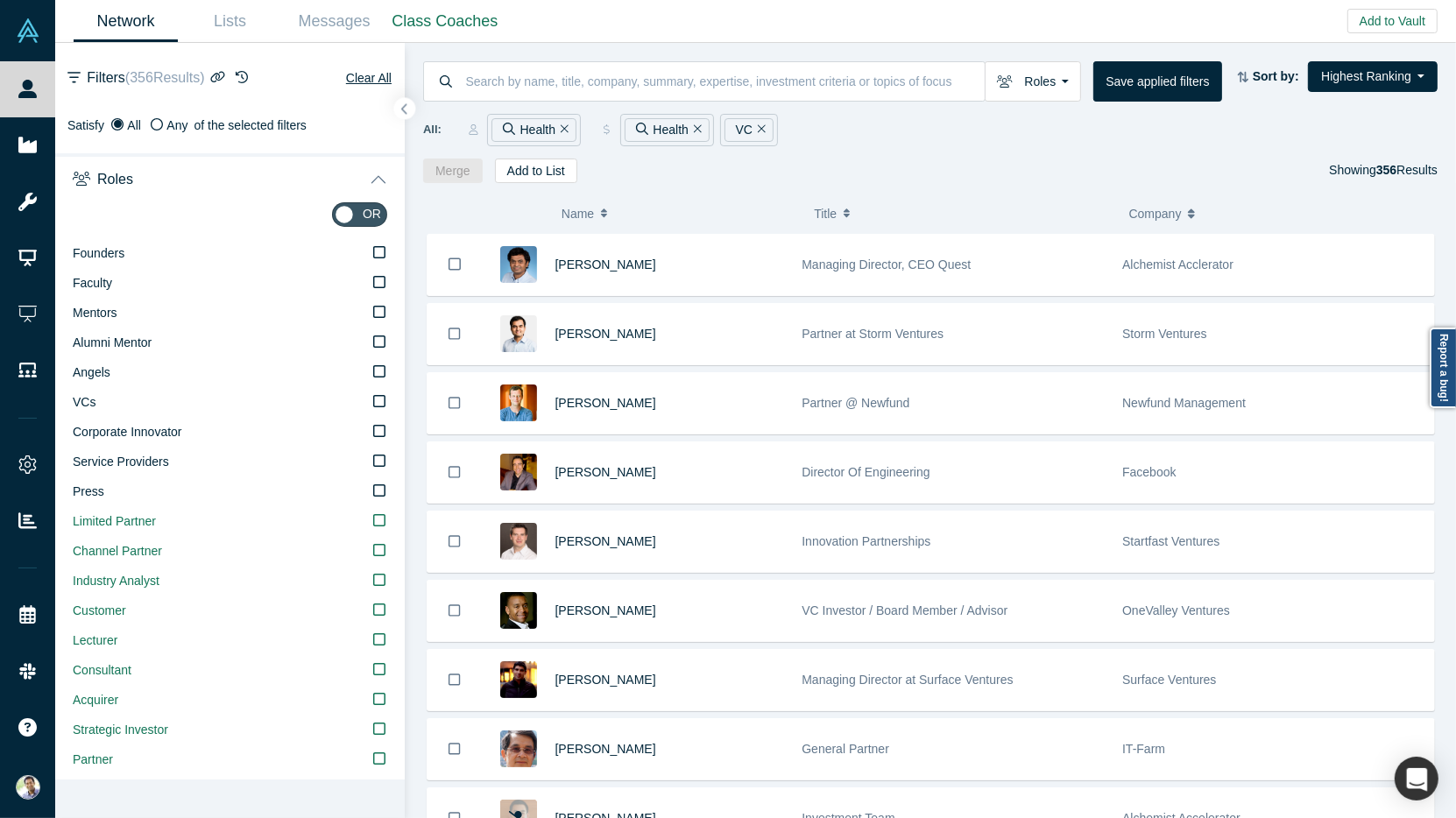
click at [375, 180] on button "Roles" at bounding box center [230, 177] width 349 height 49
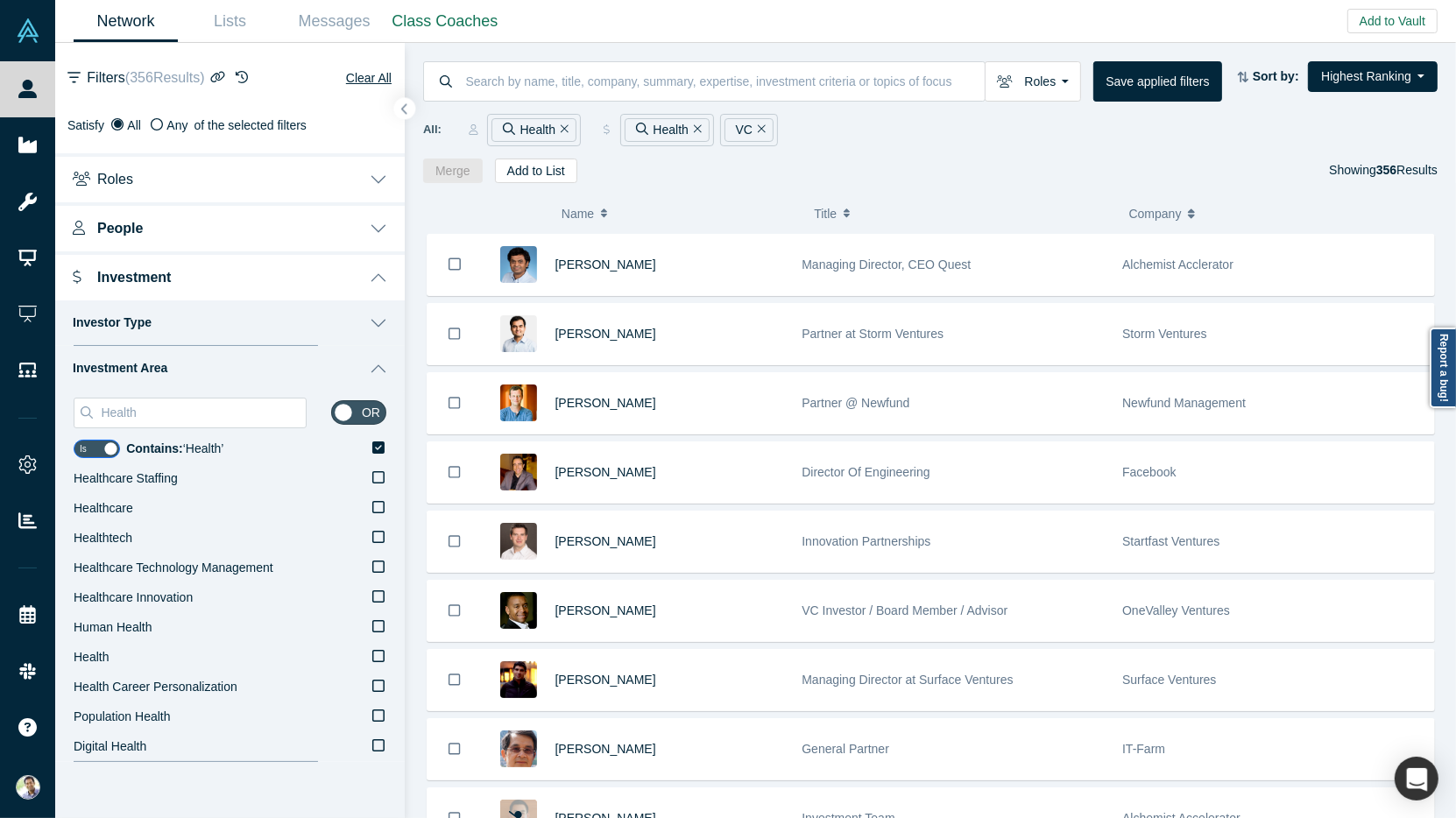
click at [384, 368] on button "Investment Area" at bounding box center [230, 368] width 349 height 45
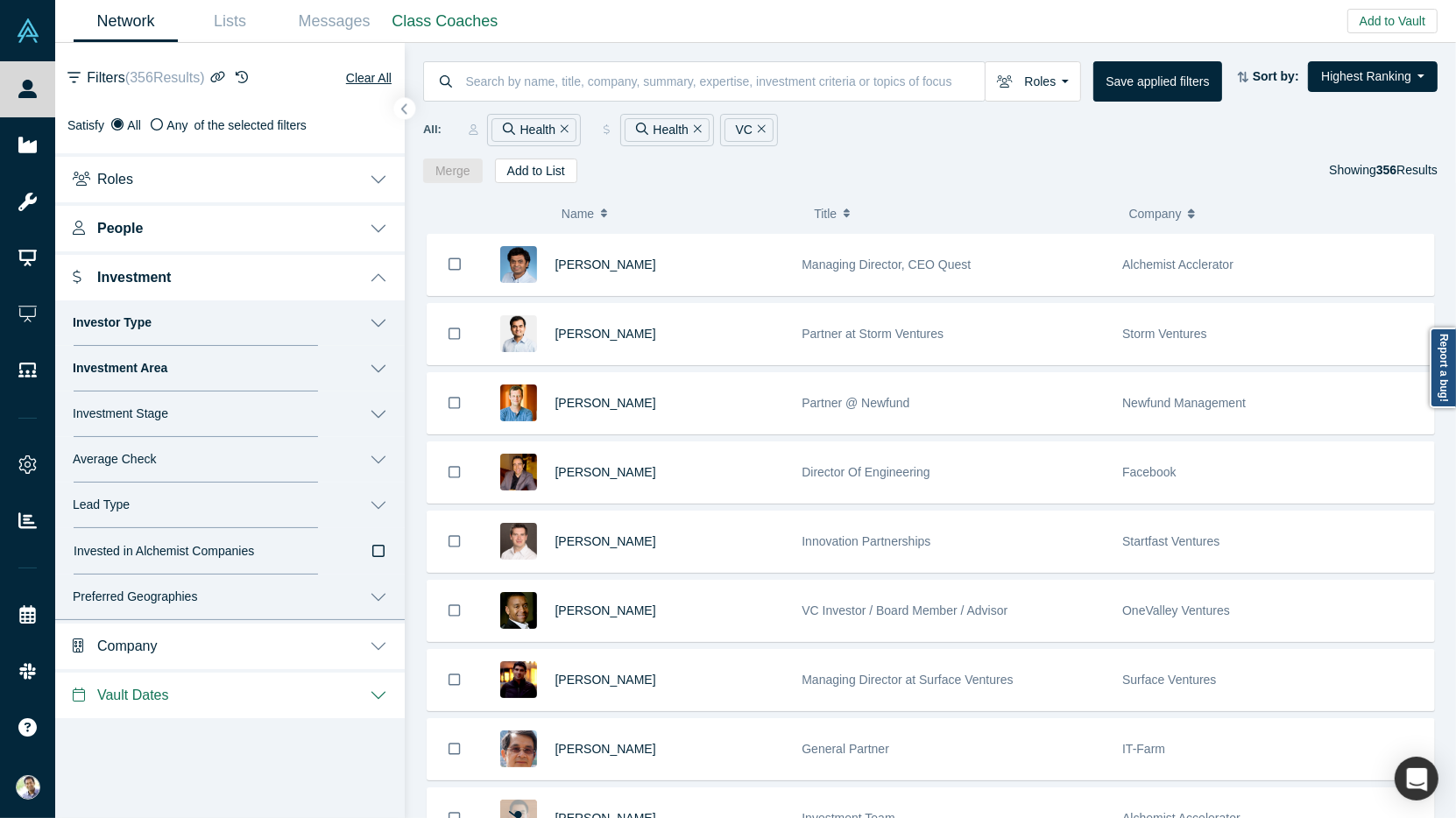
click at [383, 225] on button "People" at bounding box center [230, 226] width 349 height 49
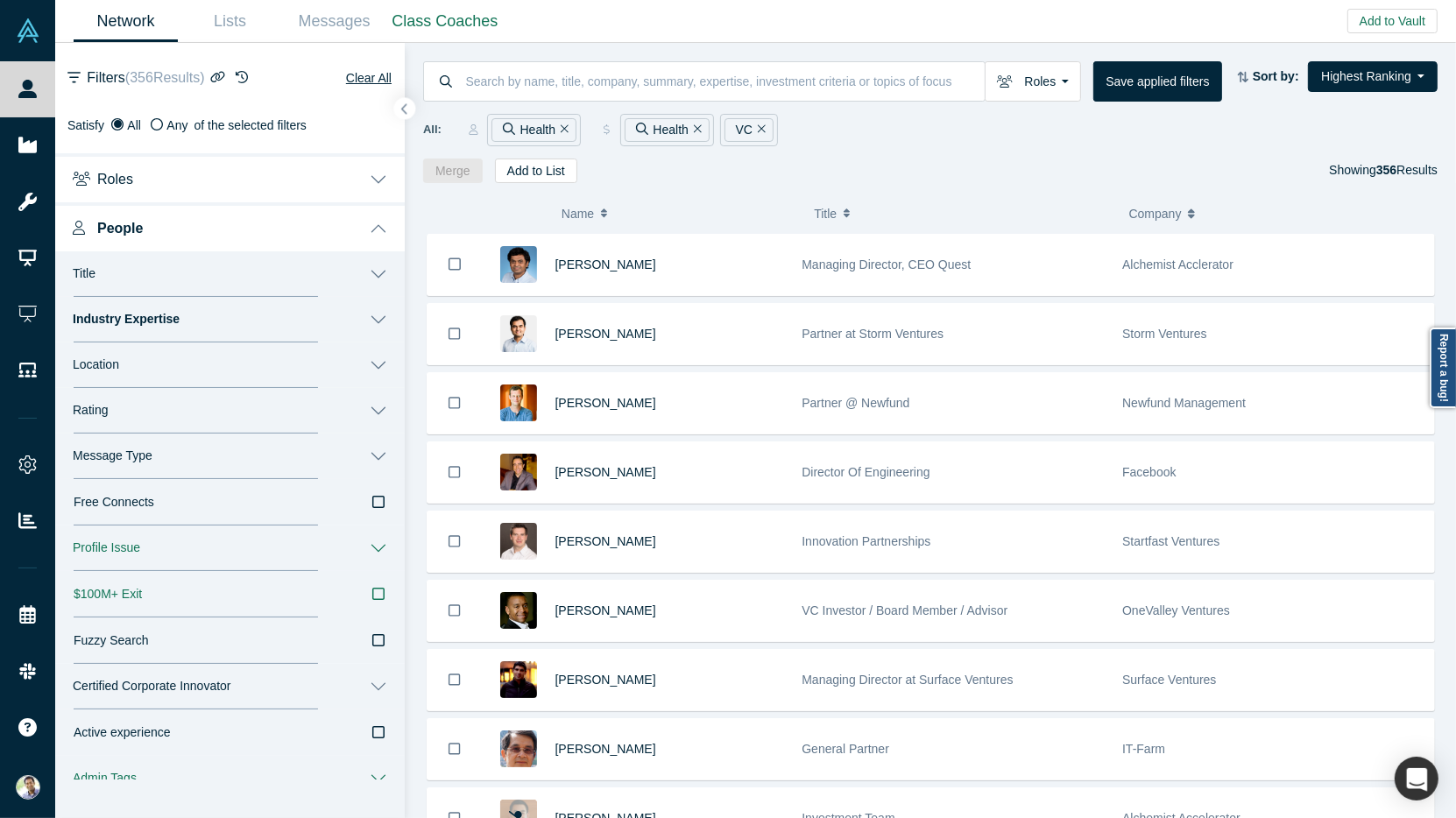
click at [382, 458] on button "Message Type" at bounding box center [230, 456] width 349 height 45
click at [375, 543] on icon at bounding box center [377, 543] width 16 height 16
click at [0, 0] on input "Book a Slot" at bounding box center [0, 0] width 0 height 0
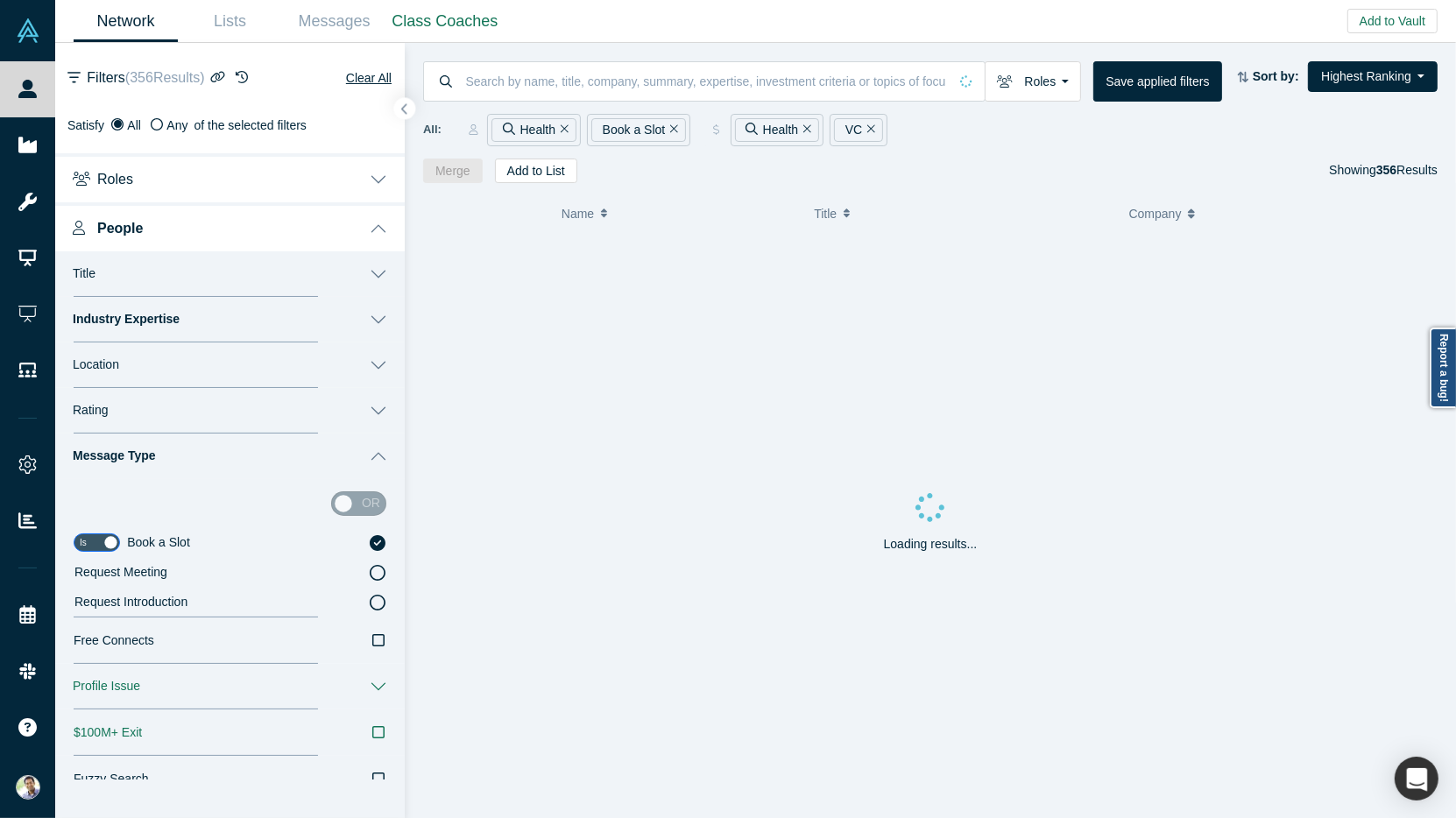
click at [374, 544] on icon at bounding box center [377, 543] width 16 height 16
click at [0, 0] on input "Book a Slot" at bounding box center [0, 0] width 0 height 0
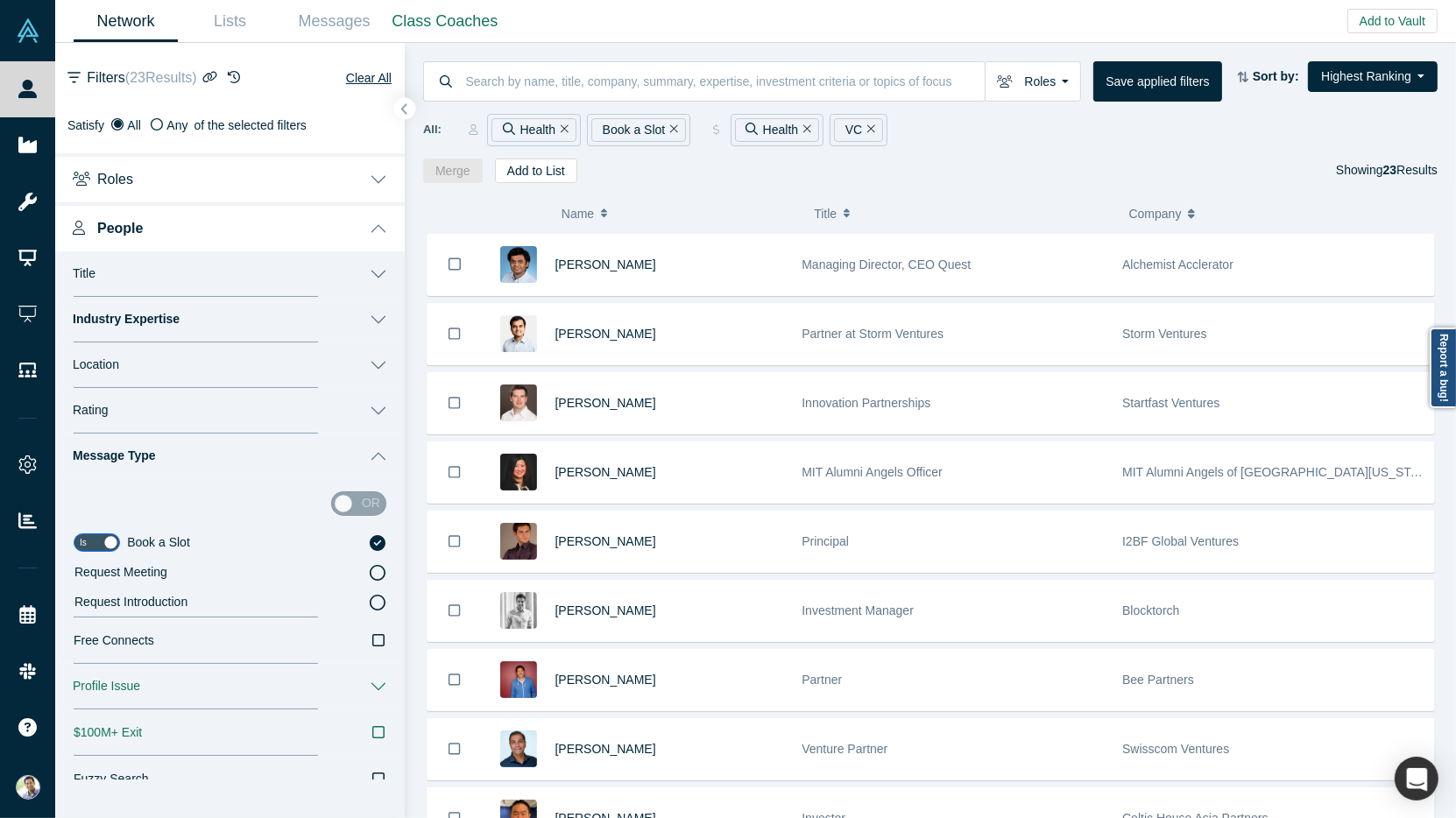
click at [379, 535] on icon at bounding box center [377, 543] width 16 height 16
click at [0, 0] on input "Book a Slot" at bounding box center [0, 0] width 0 height 0
click at [106, 544] on input "checkbox" at bounding box center [97, 543] width 46 height 18
checkbox input "false"
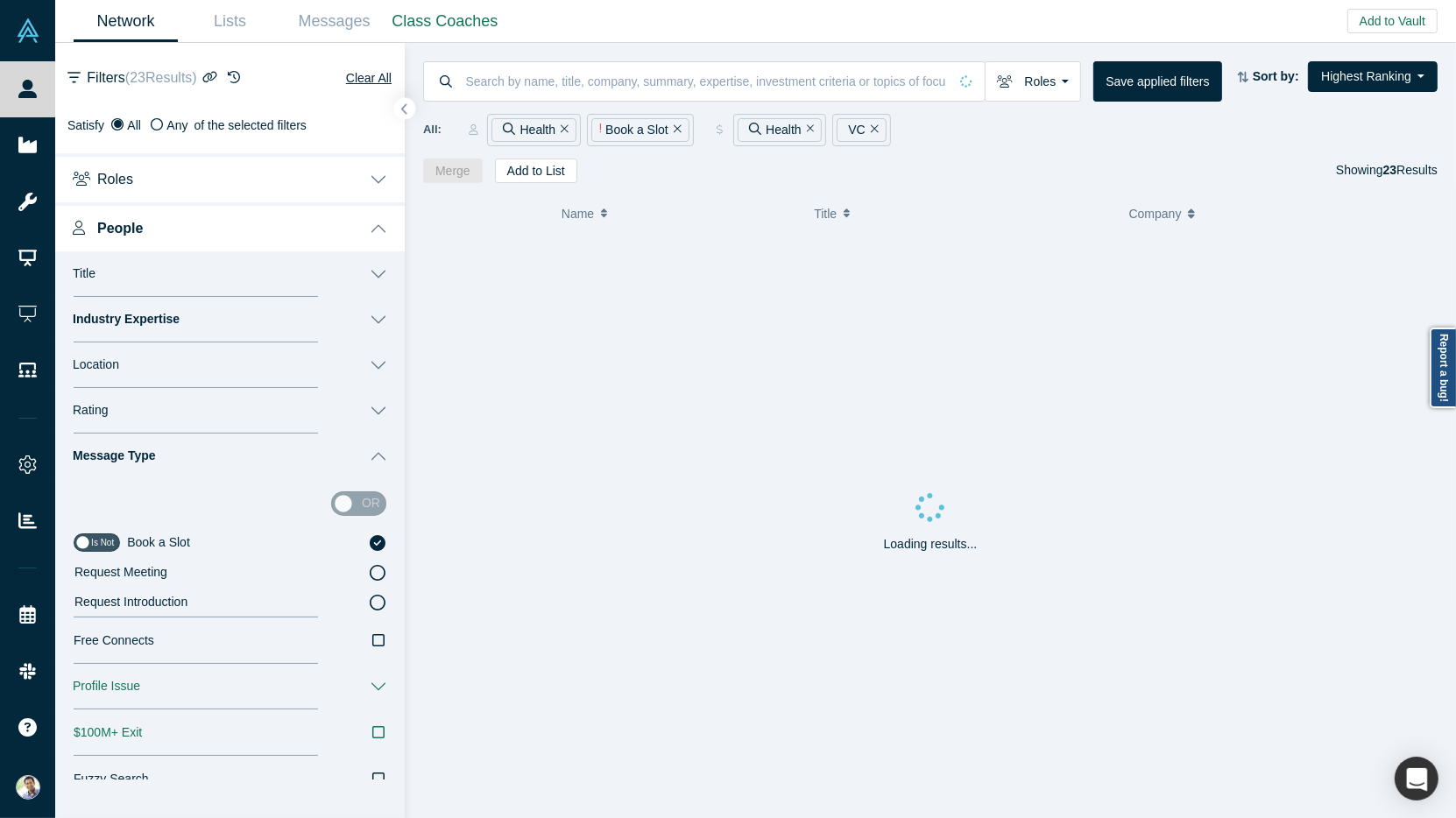
click at [375, 543] on icon at bounding box center [377, 543] width 16 height 16
click at [0, 0] on input "Book a Slot" at bounding box center [0, 0] width 0 height 0
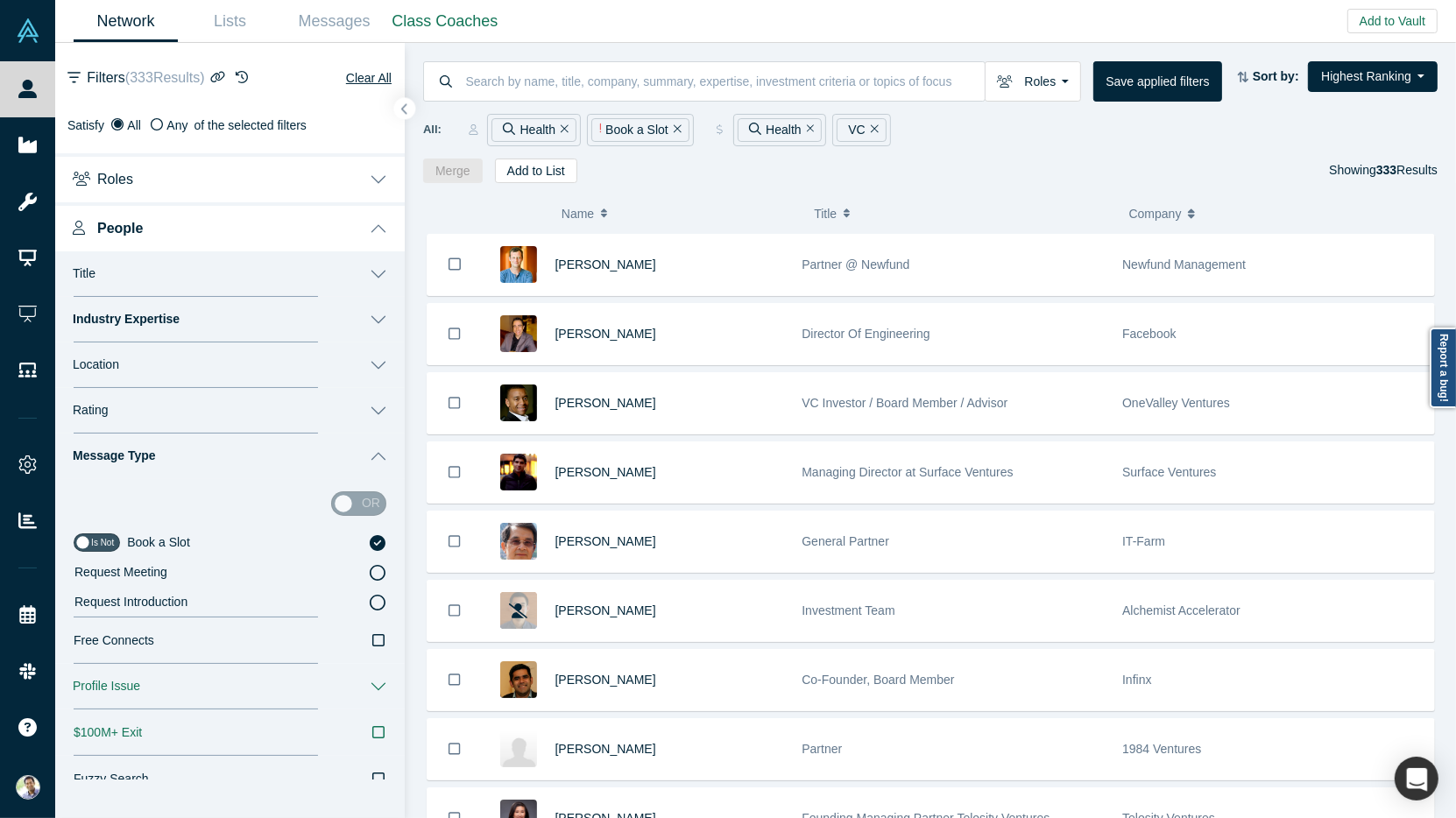
click at [379, 540] on icon at bounding box center [377, 543] width 16 height 16
click at [0, 0] on input "Book a Slot" at bounding box center [0, 0] width 0 height 0
click at [379, 540] on icon at bounding box center [377, 543] width 16 height 16
click at [0, 0] on input "Book a Slot" at bounding box center [0, 0] width 0 height 0
click at [378, 545] on icon at bounding box center [377, 543] width 16 height 16
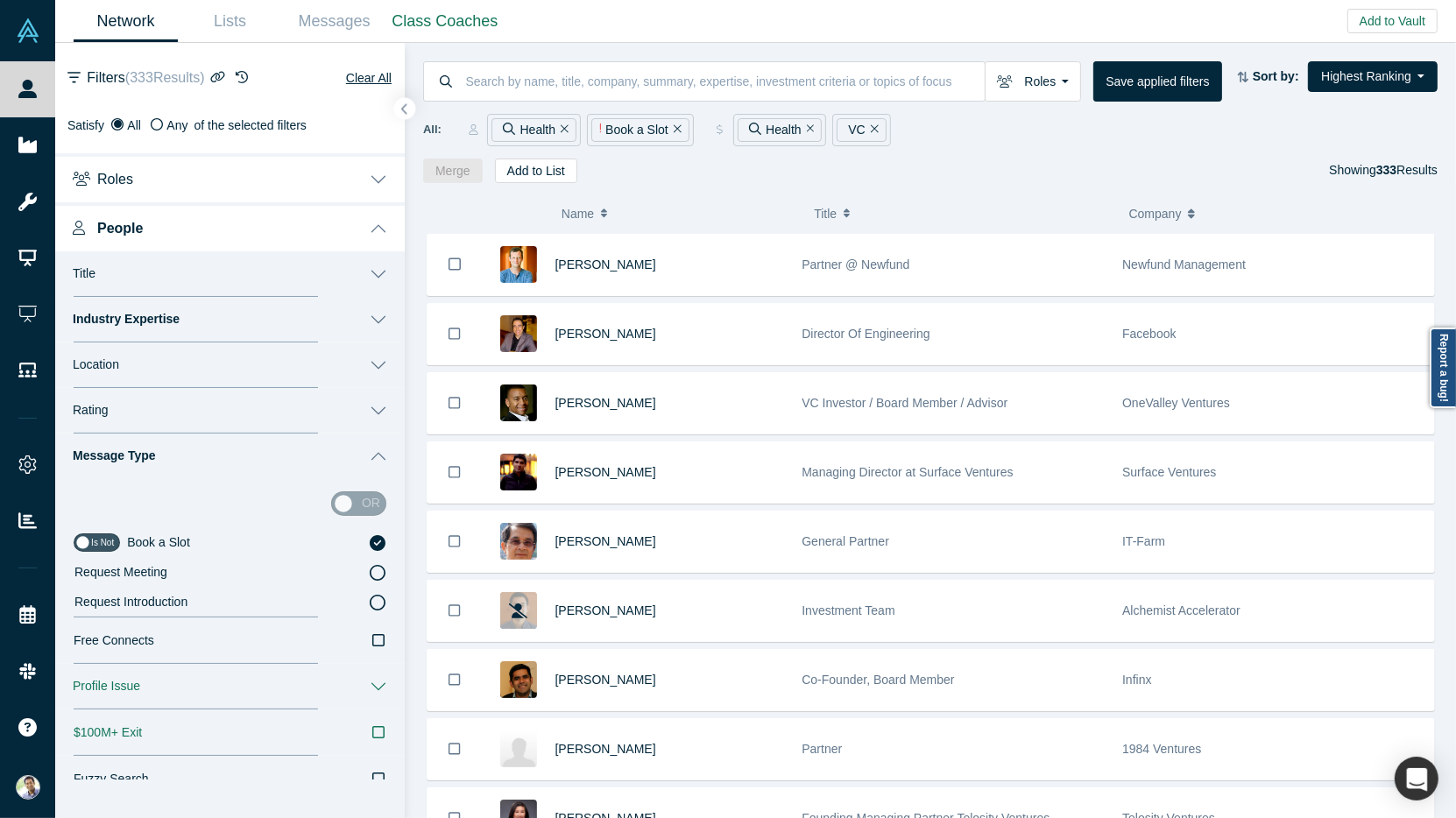
click at [0, 0] on input "Book a Slot" at bounding box center [0, 0] width 0 height 0
click at [384, 186] on button "Roles" at bounding box center [230, 177] width 349 height 49
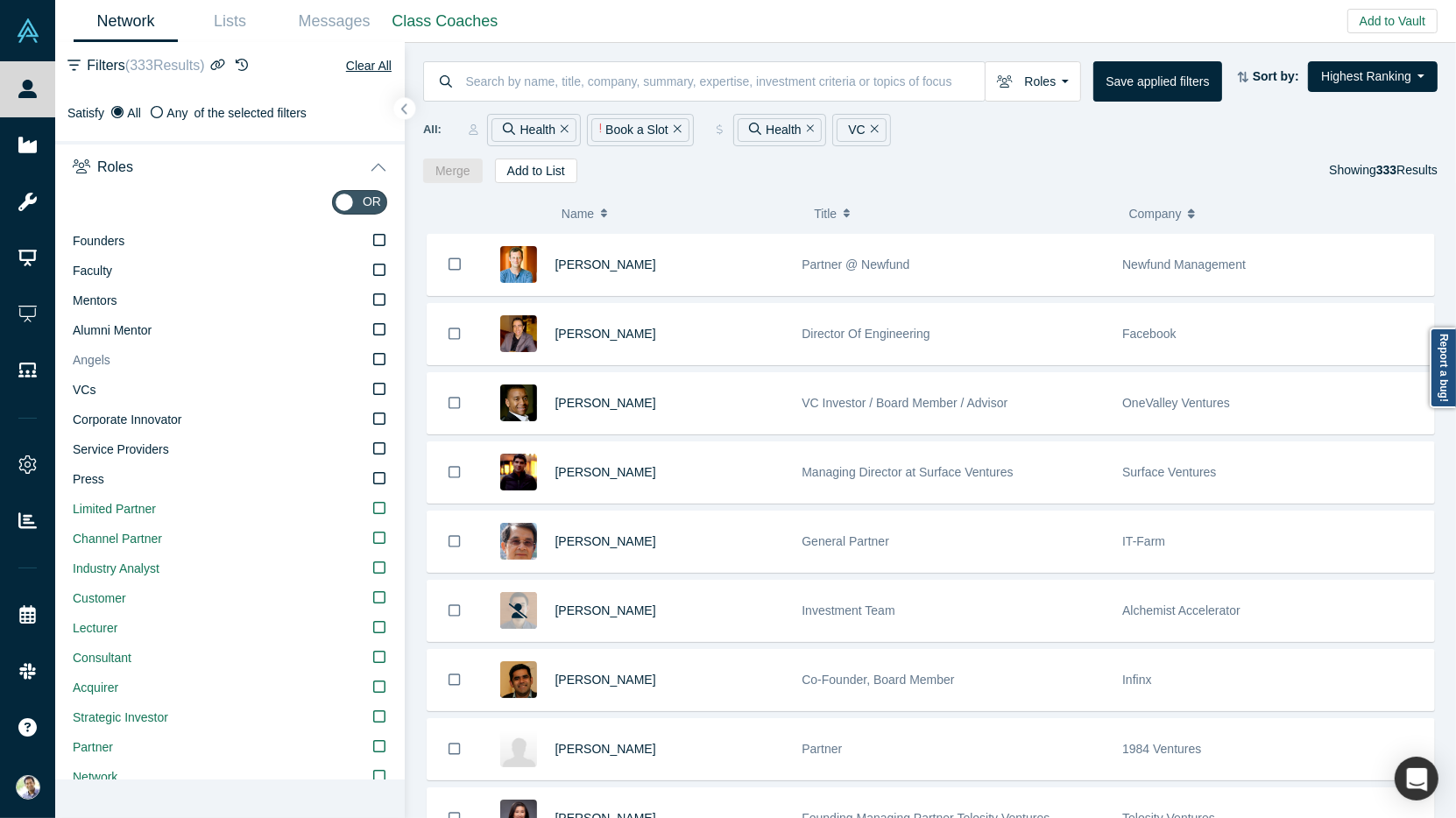
scroll to position [14, 0]
click at [380, 297] on icon at bounding box center [379, 298] width 12 height 14
click at [0, 0] on input "Mentors" at bounding box center [0, 0] width 0 height 0
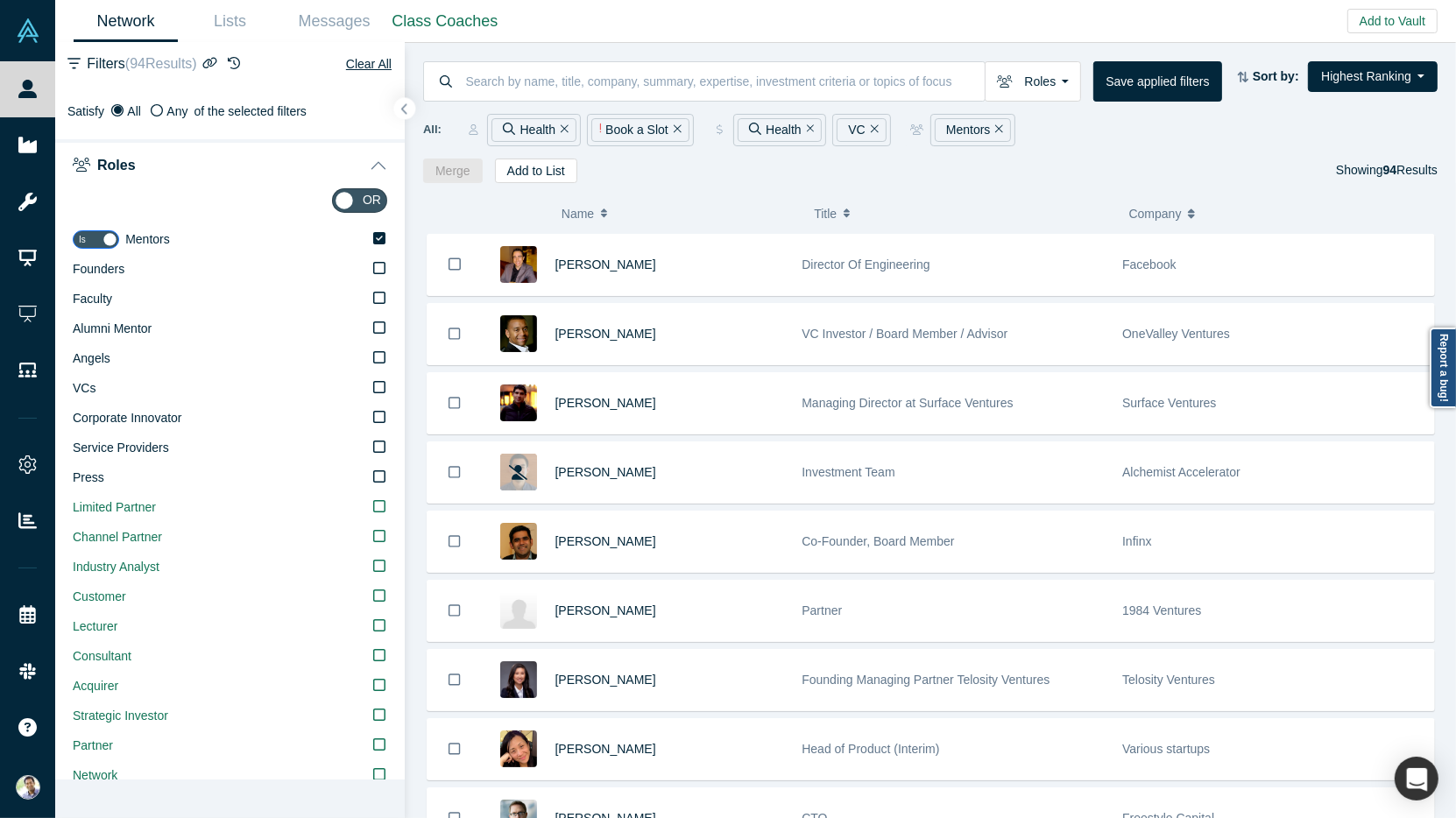
click at [375, 165] on button "Roles" at bounding box center [230, 164] width 349 height 49
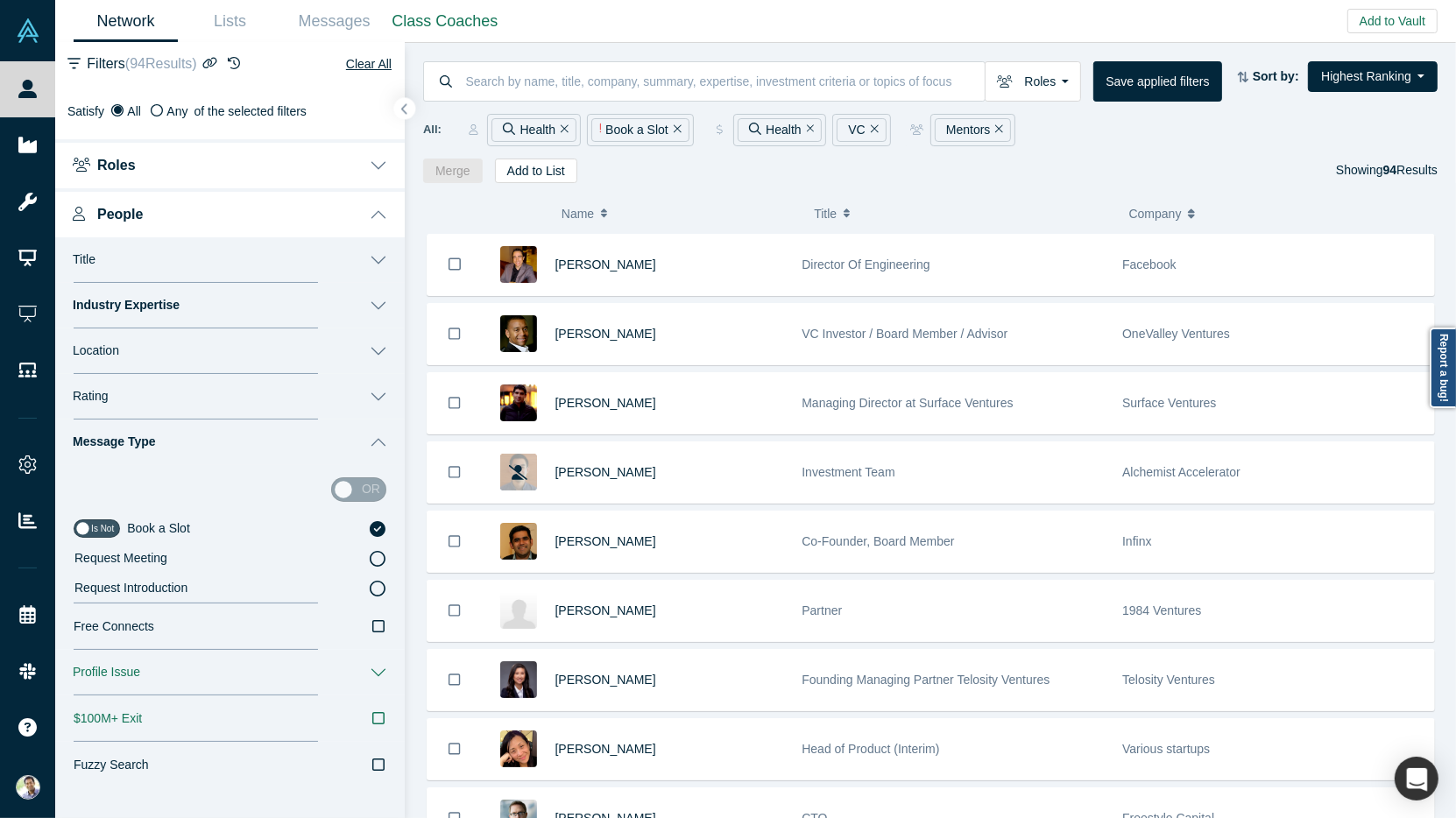
click at [377, 559] on icon at bounding box center [377, 558] width 16 height 16
click at [0, 0] on input "Request Meeting" at bounding box center [0, 0] width 0 height 0
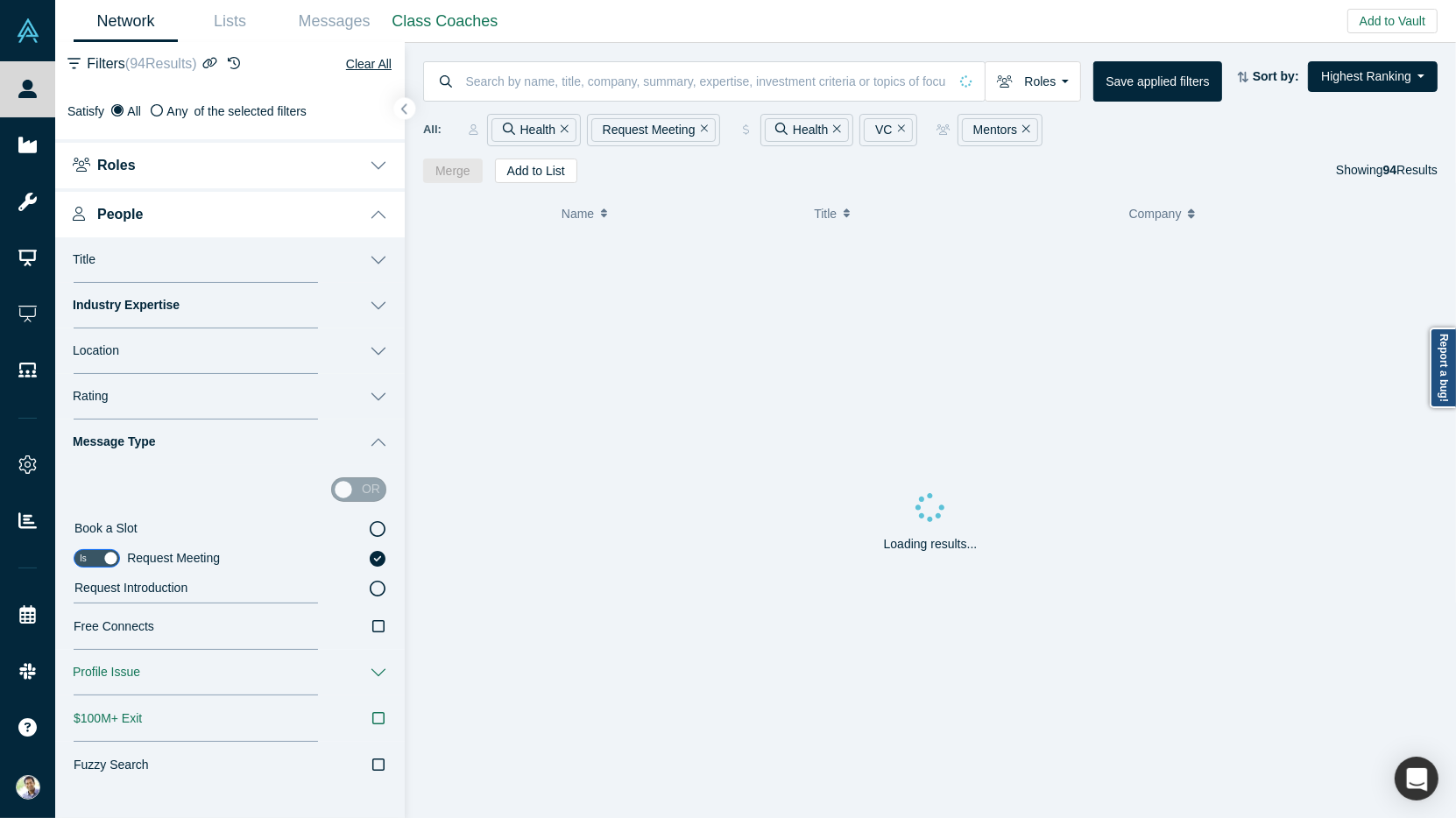
click at [380, 530] on icon at bounding box center [377, 529] width 16 height 16
click at [0, 0] on input "Book a Slot" at bounding box center [0, 0] width 0 height 0
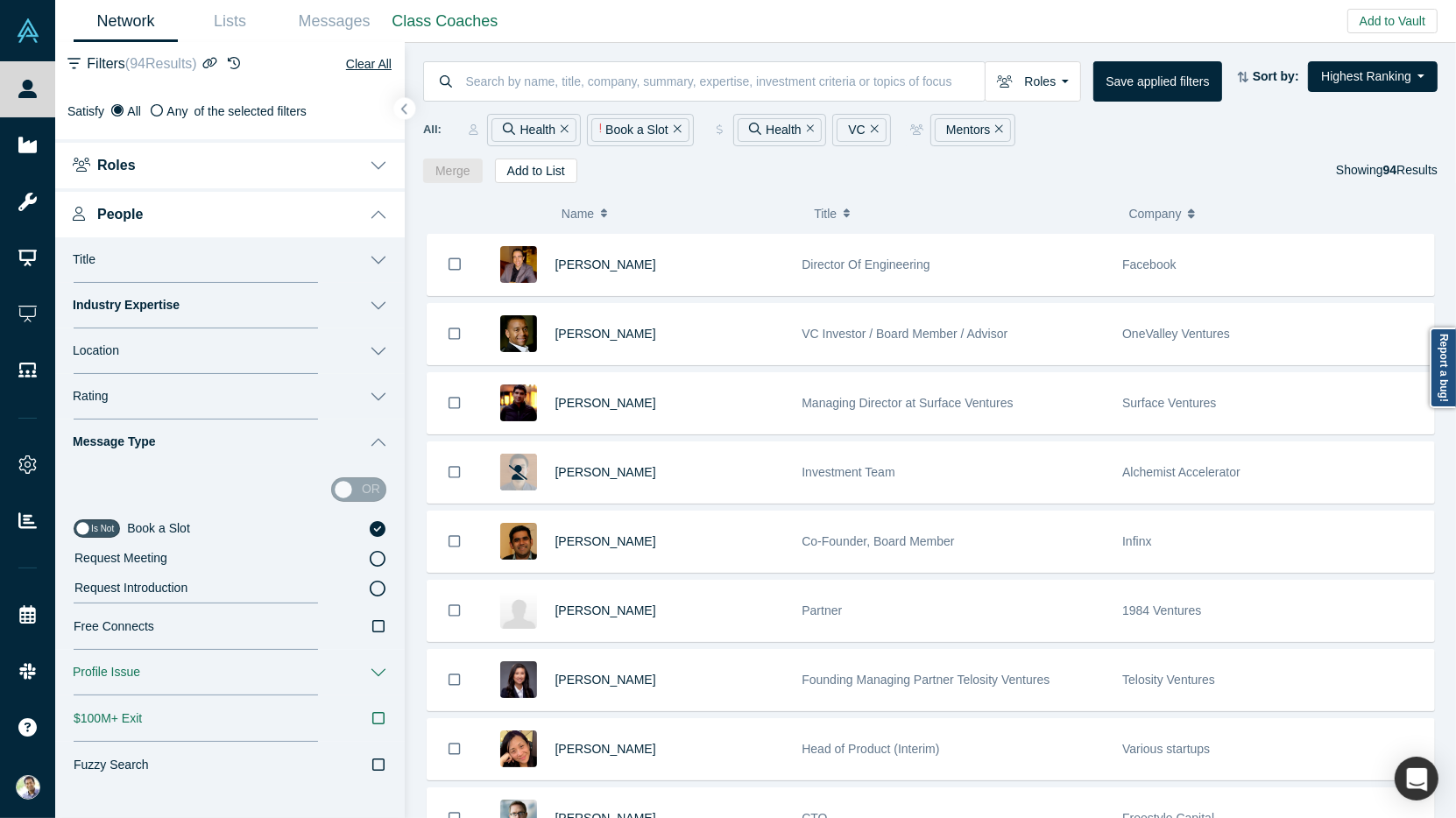
click at [376, 526] on icon at bounding box center [377, 529] width 16 height 16
click at [0, 0] on input "Book a Slot" at bounding box center [0, 0] width 0 height 0
click at [349, 491] on div "or" at bounding box center [359, 489] width 55 height 25
click at [367, 490] on div "or" at bounding box center [359, 489] width 55 height 25
click at [383, 446] on button "Message Type" at bounding box center [230, 442] width 349 height 45
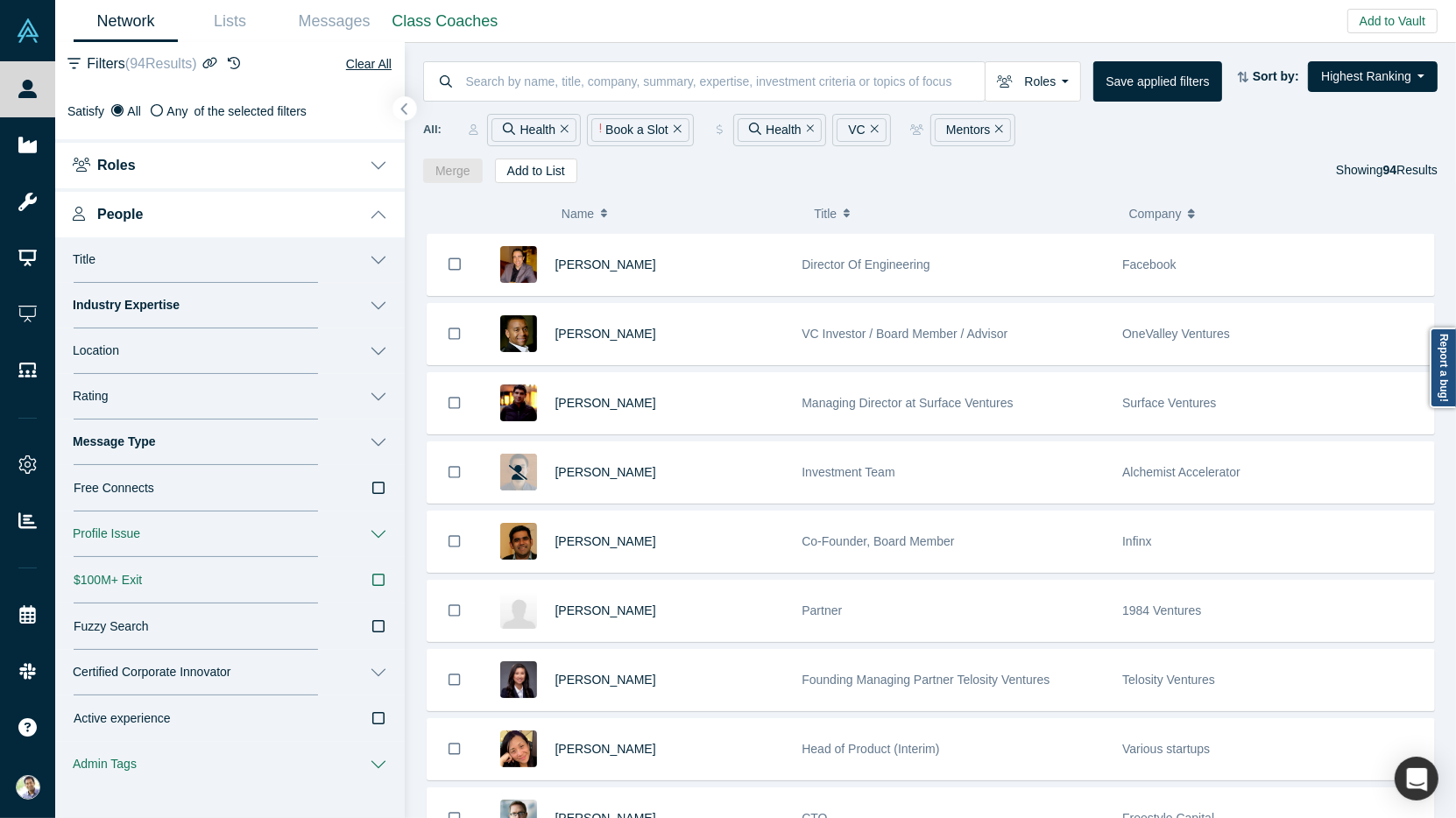
click at [408, 115] on icon "button" at bounding box center [404, 109] width 8 height 13
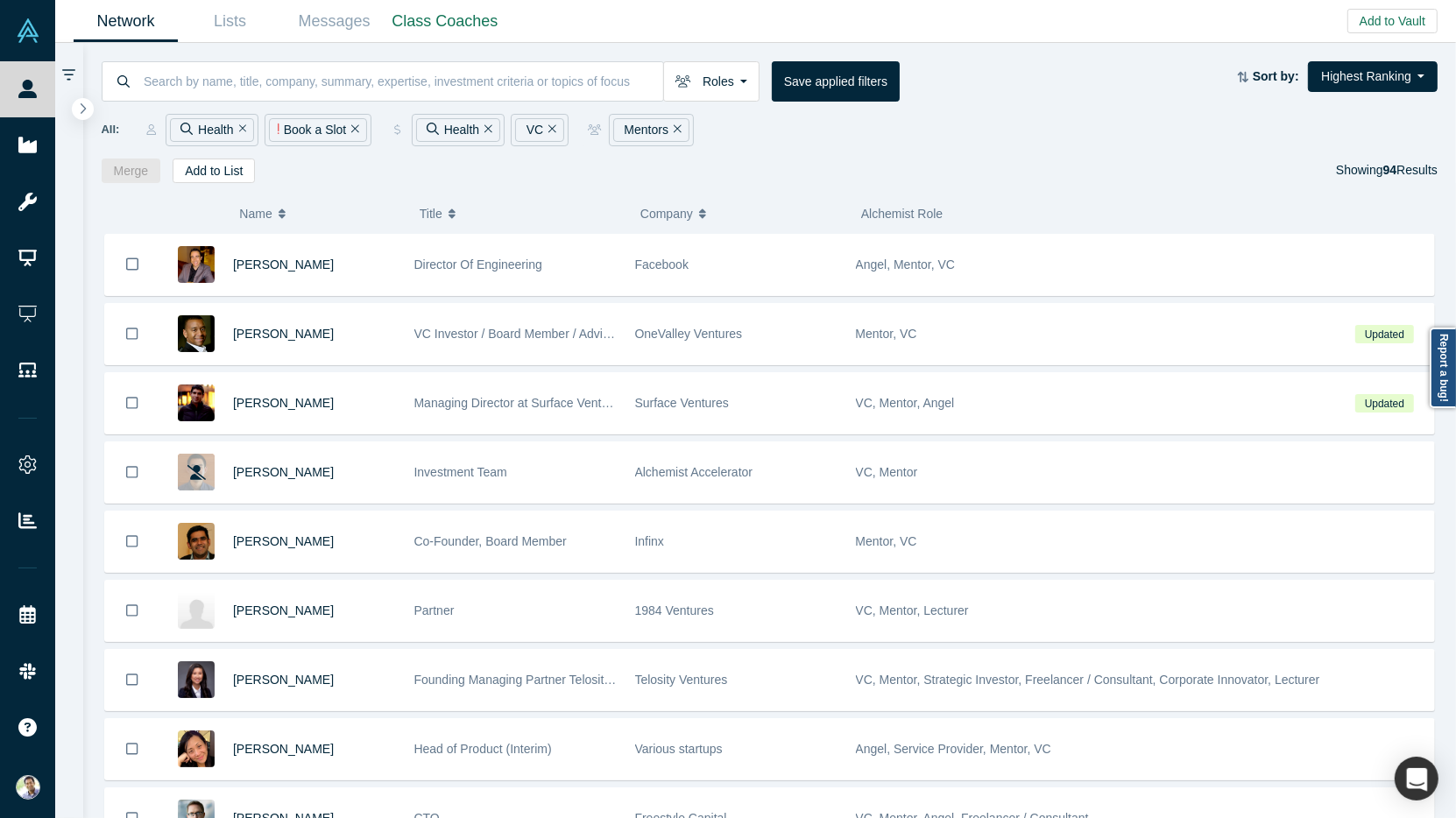
click at [353, 130] on icon "Remove Filter" at bounding box center [355, 128] width 8 height 12
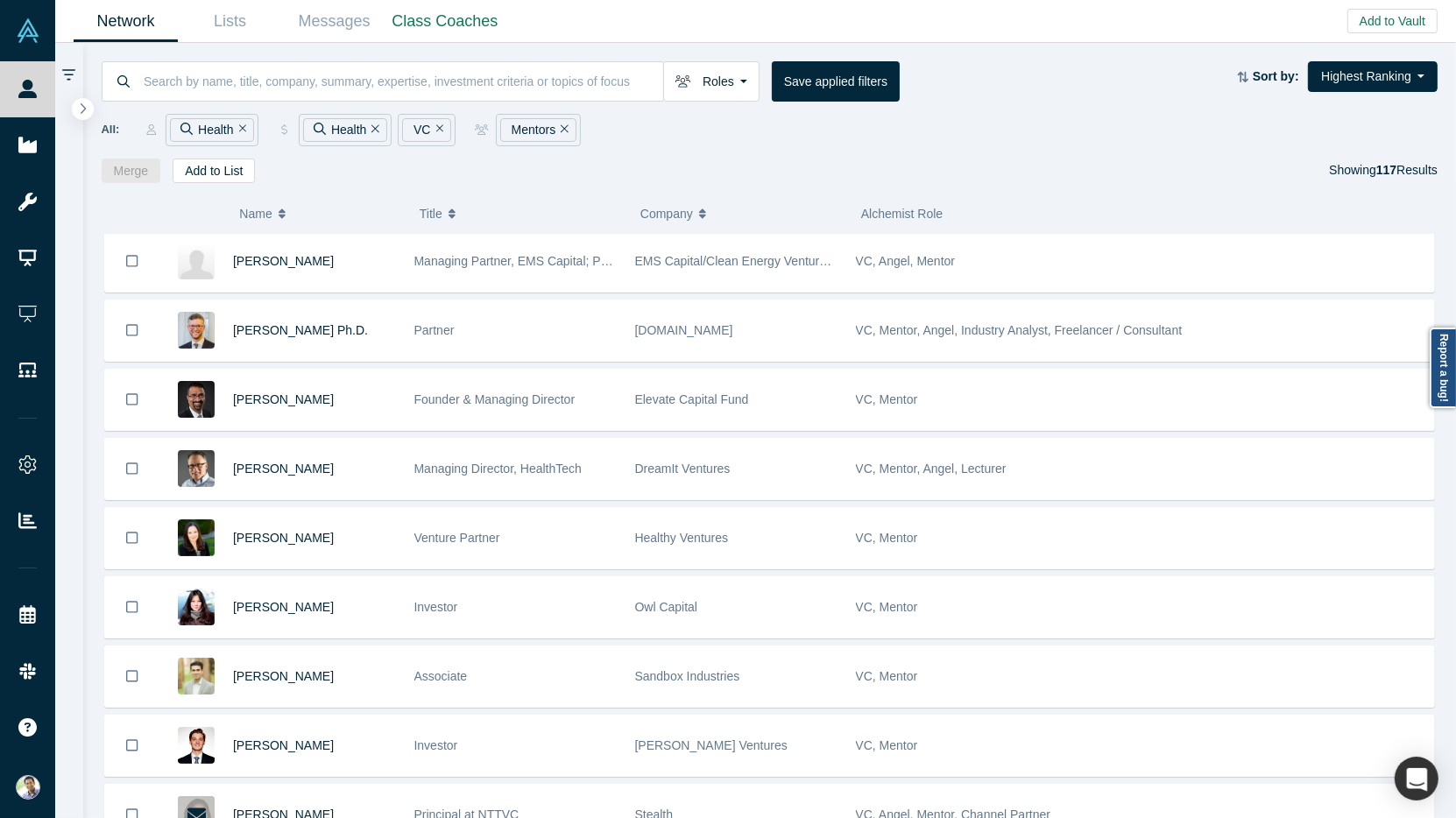
scroll to position [3743, 0]
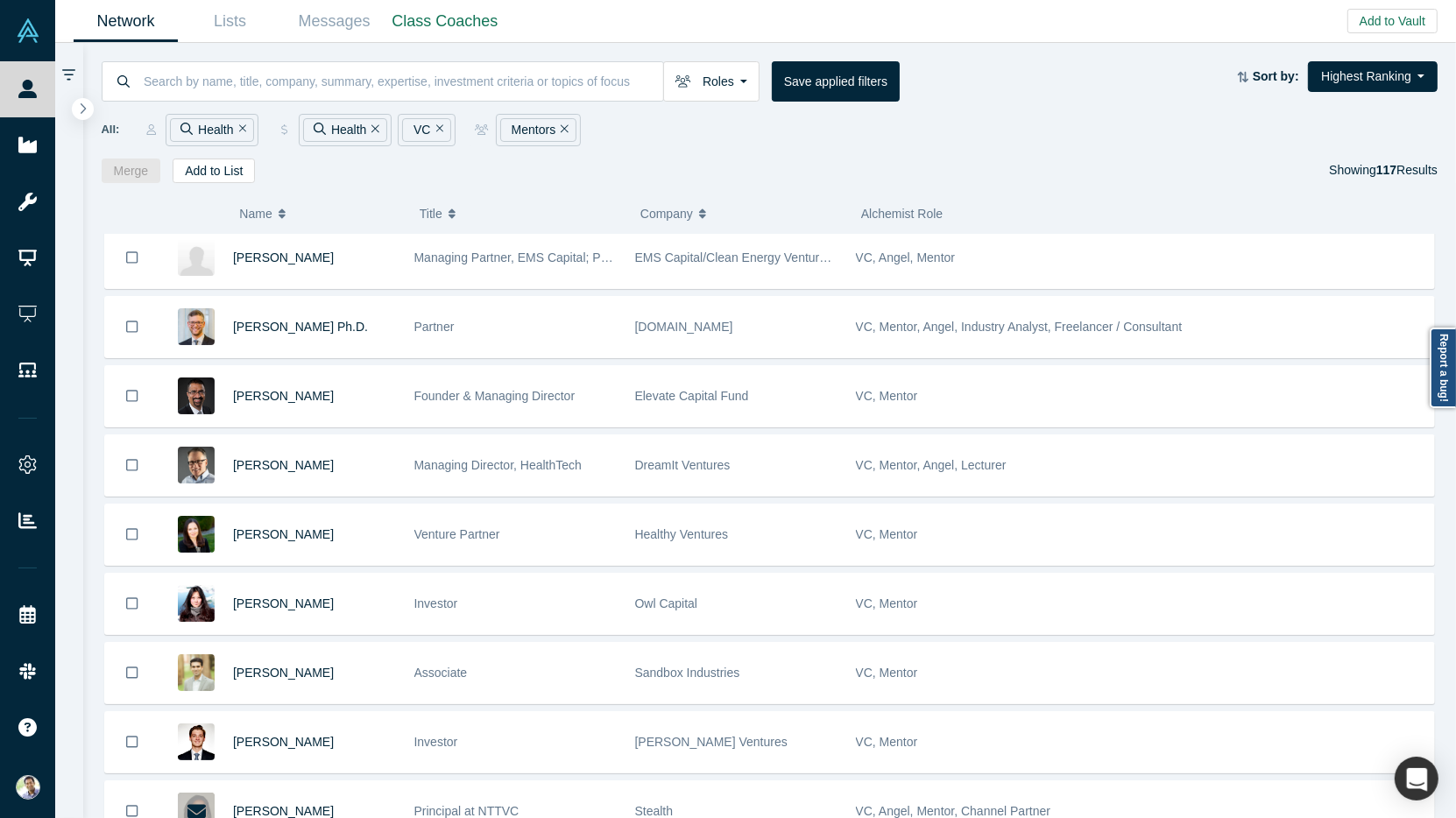
click at [262, 203] on span "Name" at bounding box center [255, 214] width 32 height 37
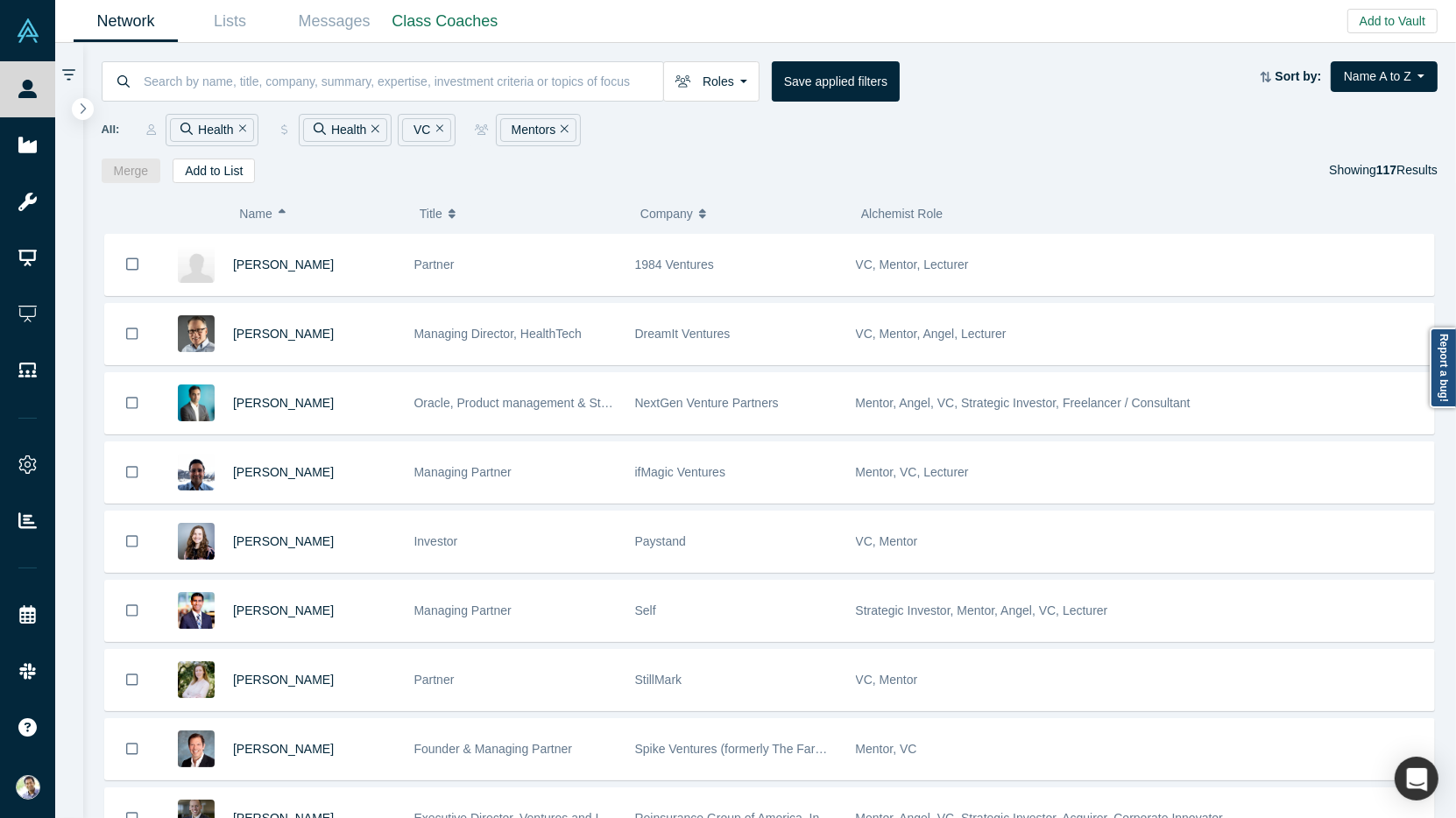
click at [389, 174] on div "Merge Add to List Showing 117 Results" at bounding box center [770, 170] width 1337 height 25
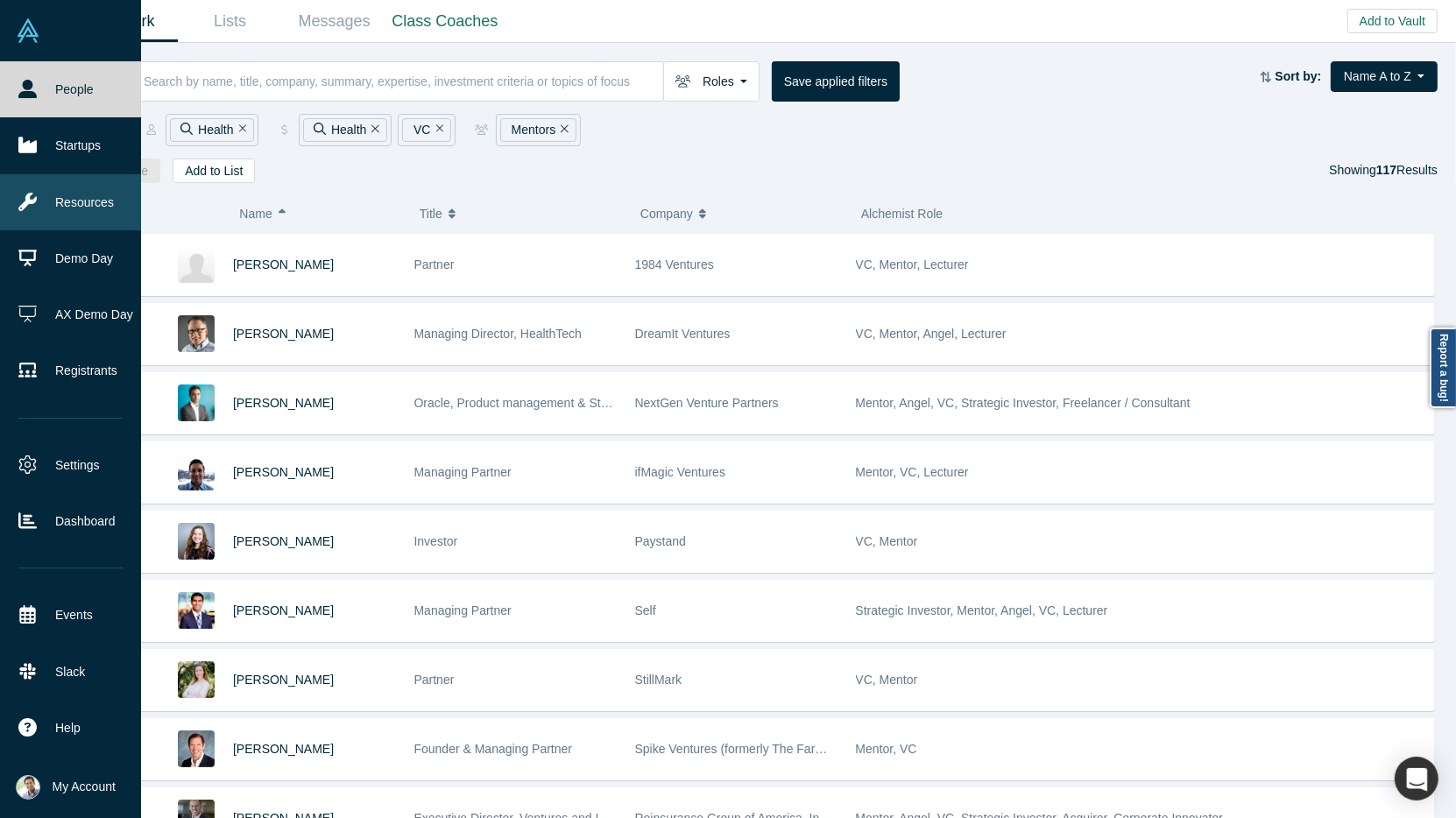
click at [92, 202] on link "Resources" at bounding box center [70, 202] width 141 height 56
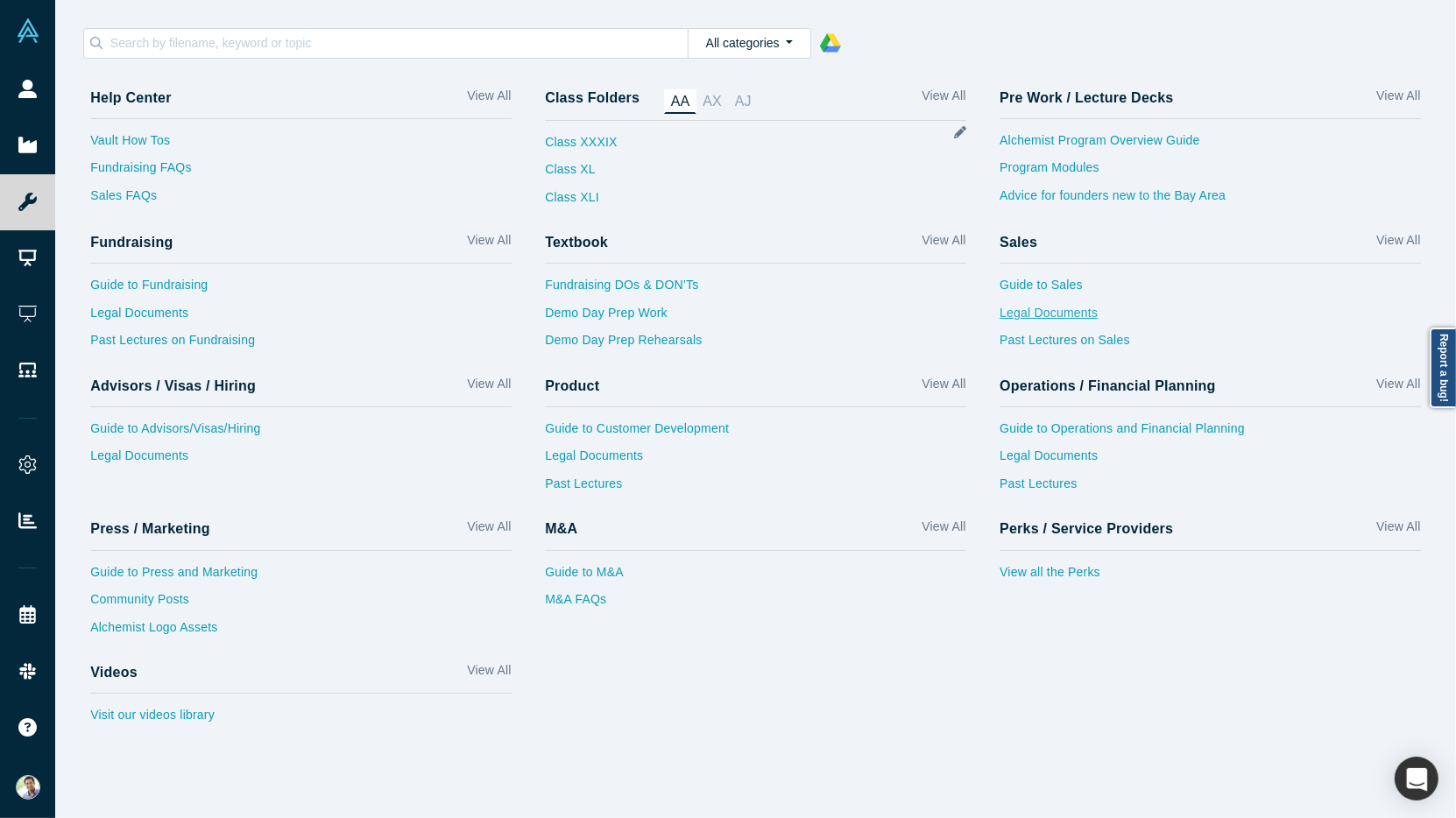
click at [1046, 309] on link "Legal Documents" at bounding box center [1210, 318] width 422 height 28
